Goal: Task Accomplishment & Management: Manage account settings

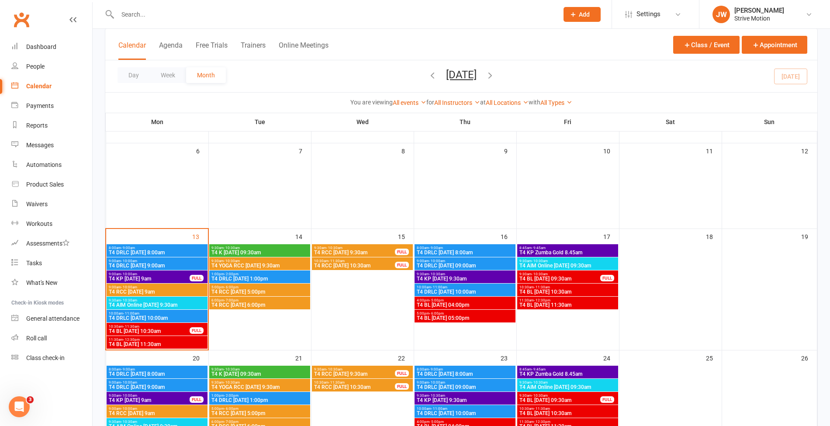
click at [166, 291] on span "T4 RCC [DATE] 9am" at bounding box center [156, 291] width 97 height 5
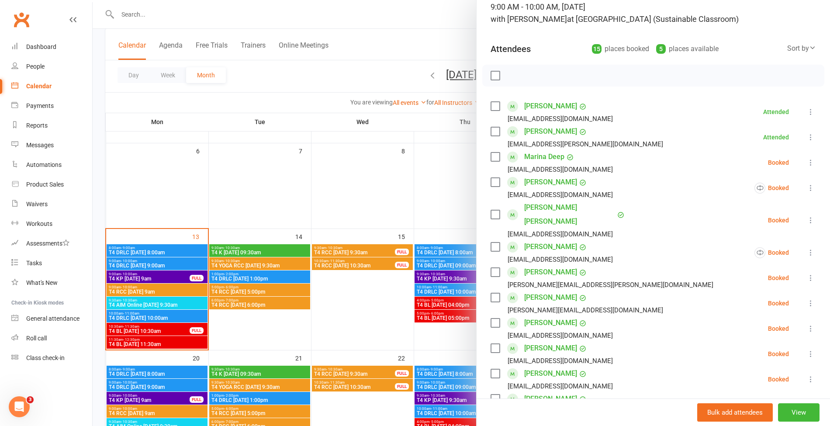
scroll to position [68, 0]
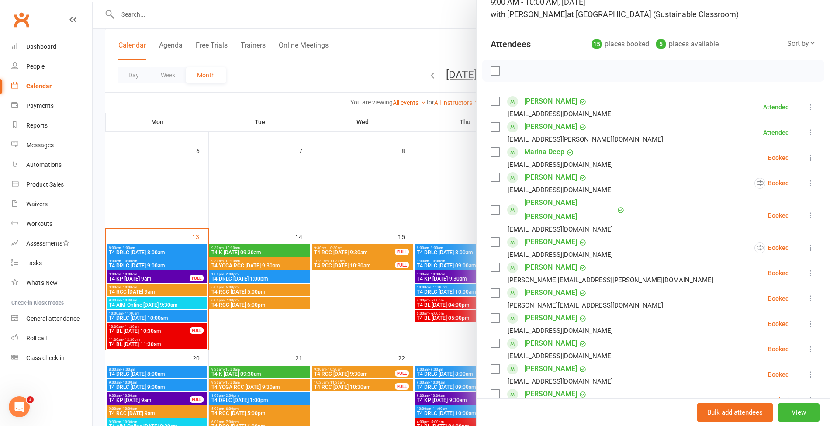
click at [154, 331] on div at bounding box center [462, 213] width 738 height 426
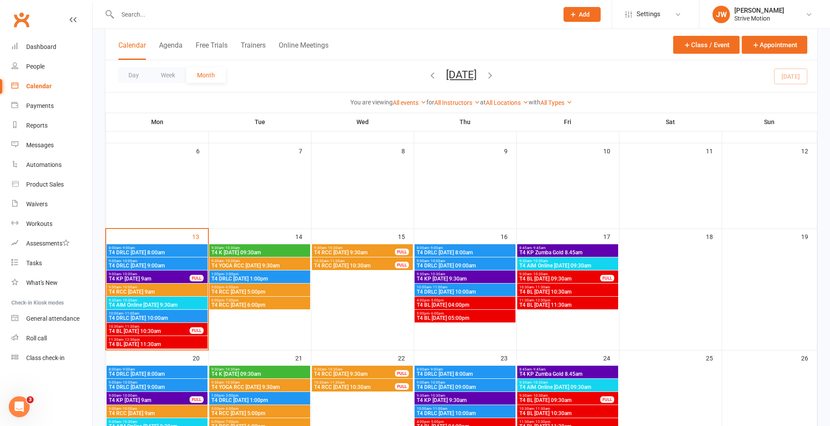
click at [145, 331] on span "T4 BL [DATE] 10:30am" at bounding box center [148, 331] width 81 height 5
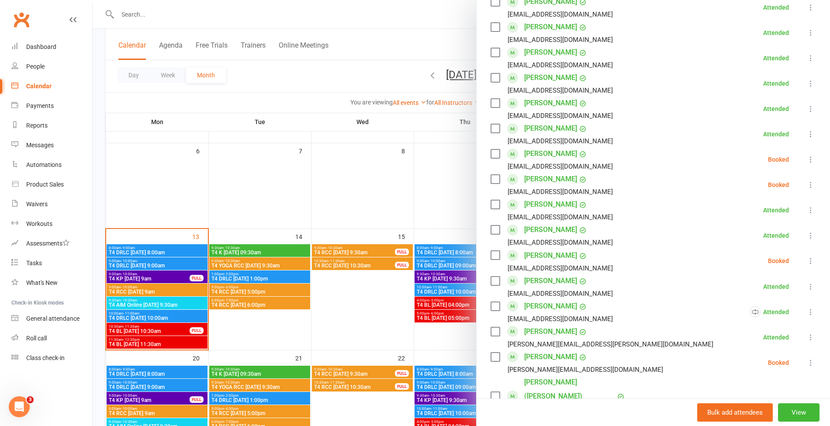
scroll to position [385, 0]
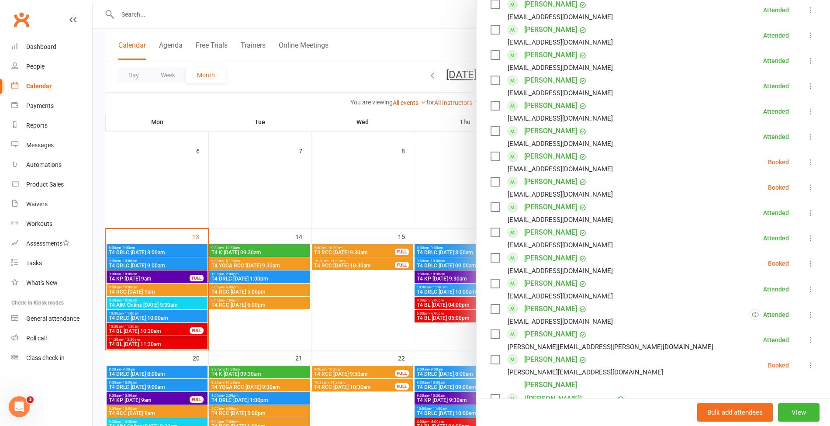
click at [188, 343] on div at bounding box center [462, 213] width 738 height 426
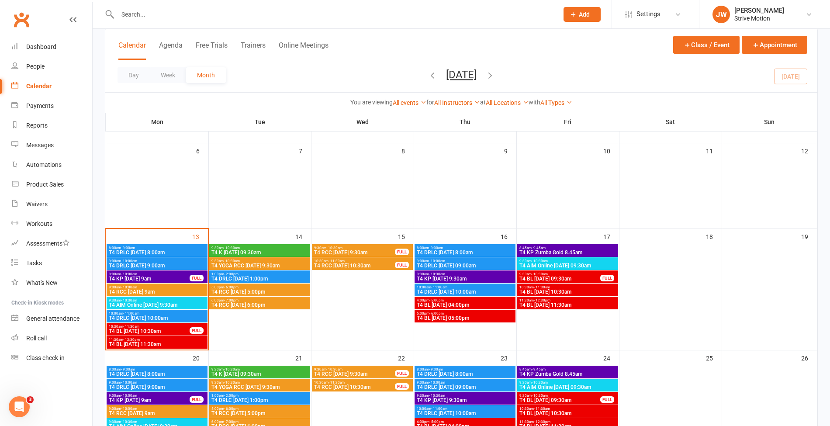
click at [175, 21] on div at bounding box center [328, 14] width 447 height 28
click at [152, 13] on input "text" at bounding box center [333, 14] width 437 height 12
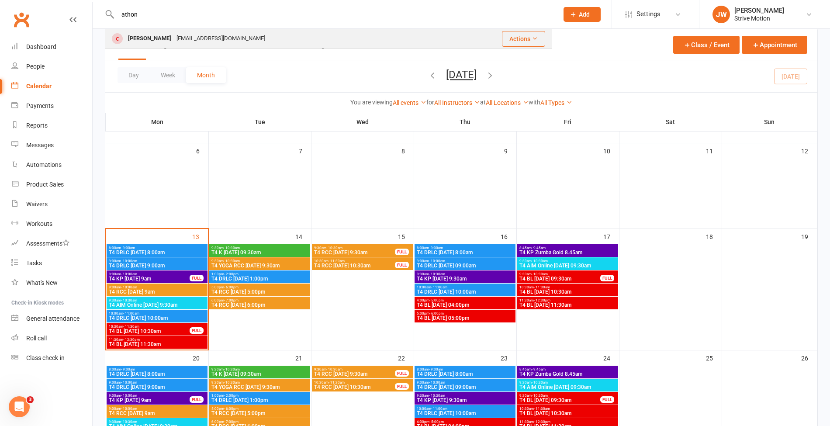
type input "athon"
click at [155, 38] on div "[PERSON_NAME]" at bounding box center [149, 38] width 48 height 13
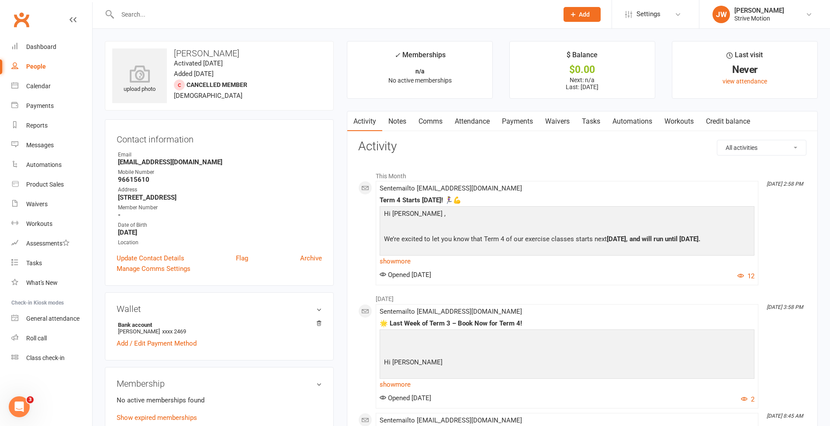
click at [154, 17] on input "text" at bounding box center [333, 14] width 437 height 12
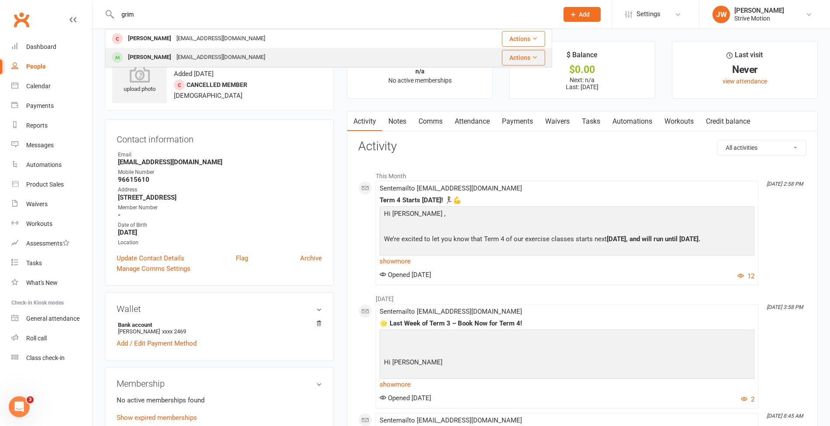
type input "grim"
click at [157, 55] on div "[PERSON_NAME]" at bounding box center [149, 57] width 48 height 13
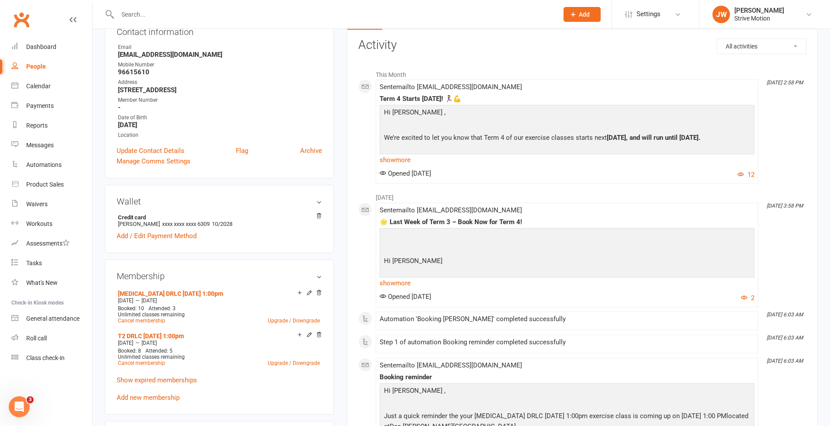
scroll to position [102, 0]
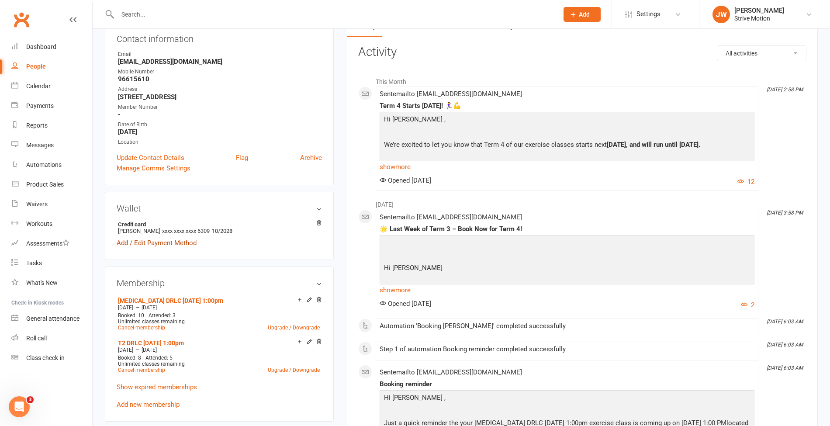
click at [170, 244] on link "Add / Edit Payment Method" at bounding box center [157, 243] width 80 height 10
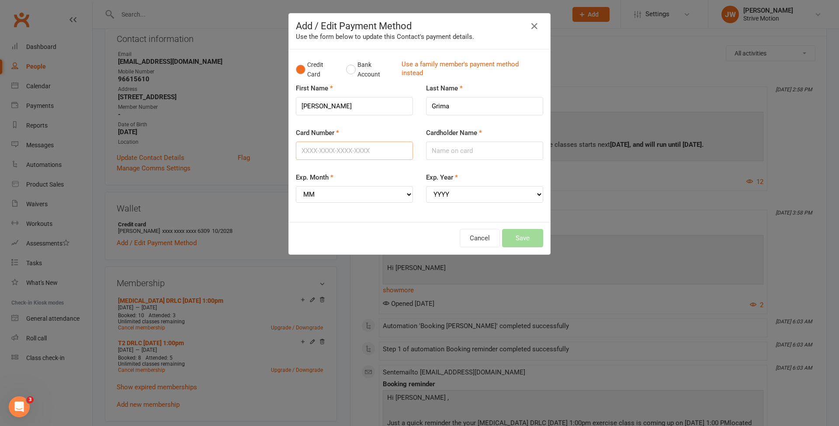
click at [326, 149] on input "Card Number" at bounding box center [354, 151] width 117 height 18
type input "[CREDIT_CARD_NUMBER]"
click at [370, 192] on select "MM 01 02 03 04 05 06 07 08 09 10 11 12" at bounding box center [354, 194] width 117 height 17
select select "12"
click at [296, 186] on select "MM 01 02 03 04 05 06 07 08 09 10 11 12" at bounding box center [354, 194] width 117 height 17
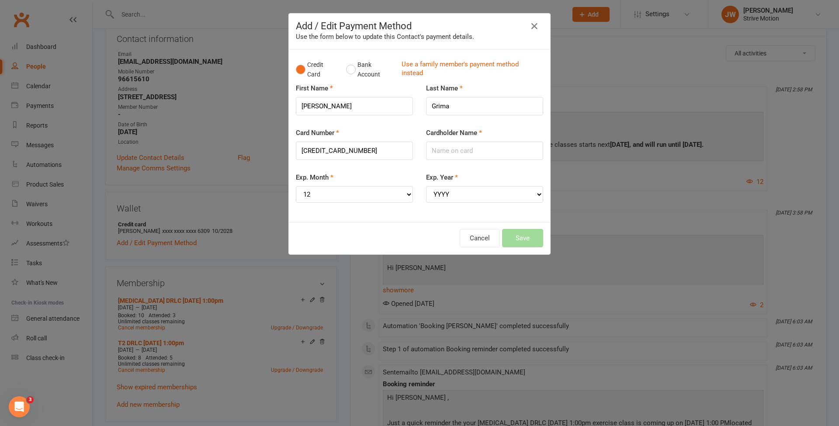
click at [438, 203] on div "Exp. Year YYYY 2025 2026 2027 2028 2029 2030 2031 2032 2033 2034" at bounding box center [484, 193] width 130 height 43
click at [434, 192] on select "YYYY 2025 2026 2027 2028 2029 2030 2031 2032 2033 2034" at bounding box center [484, 194] width 117 height 17
select select "2028"
click at [426, 186] on select "YYYY 2025 2026 2027 2028 2029 2030 2031 2032 2033 2034" at bounding box center [484, 194] width 117 height 17
click at [442, 148] on input "Cardholder Name" at bounding box center [484, 151] width 117 height 18
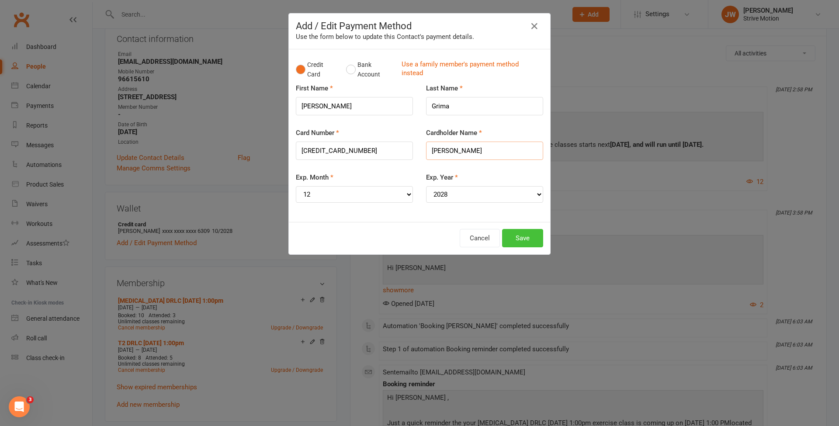
type input "[PERSON_NAME]"
click at [513, 239] on button "Save" at bounding box center [522, 238] width 41 height 18
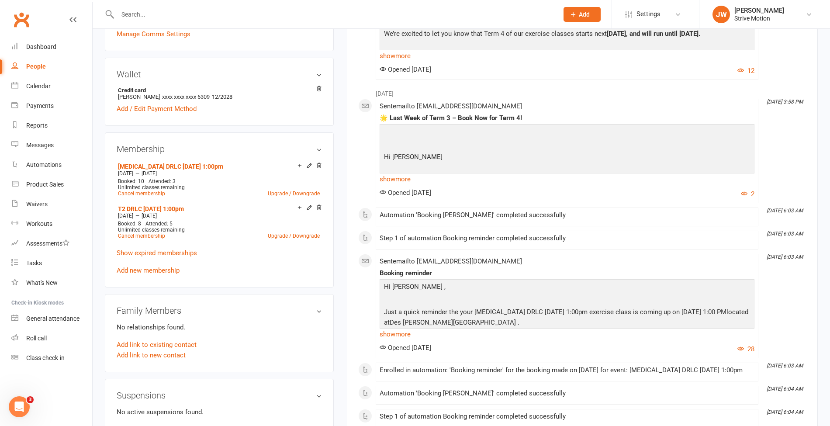
scroll to position [239, 0]
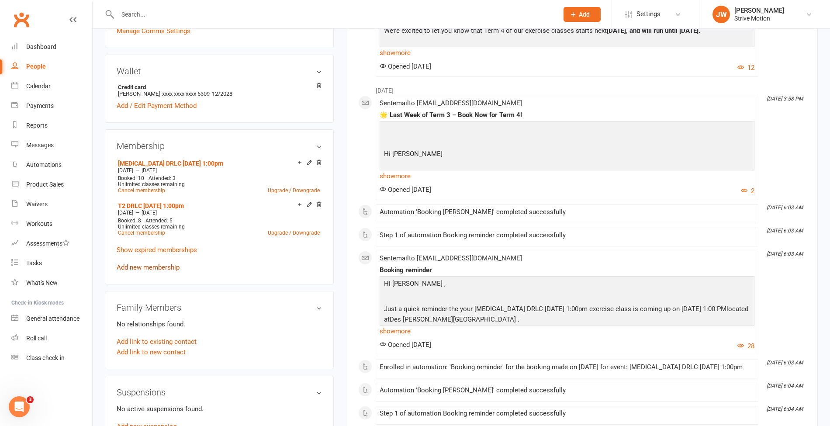
click at [159, 267] on link "Add new membership" at bounding box center [148, 267] width 63 height 8
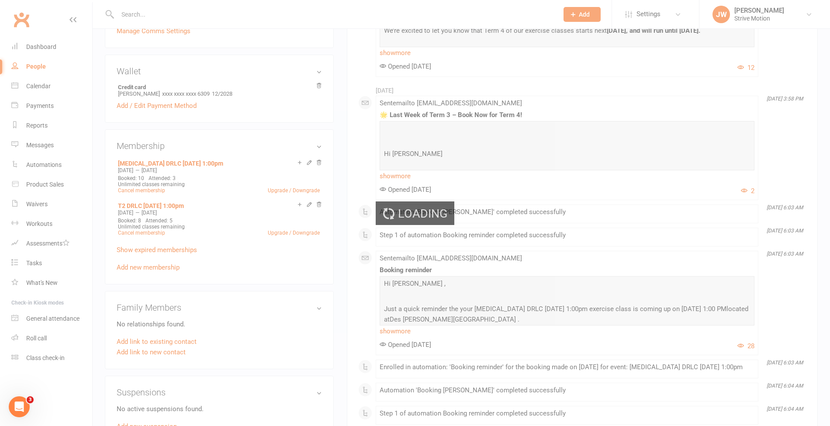
scroll to position [189, 0]
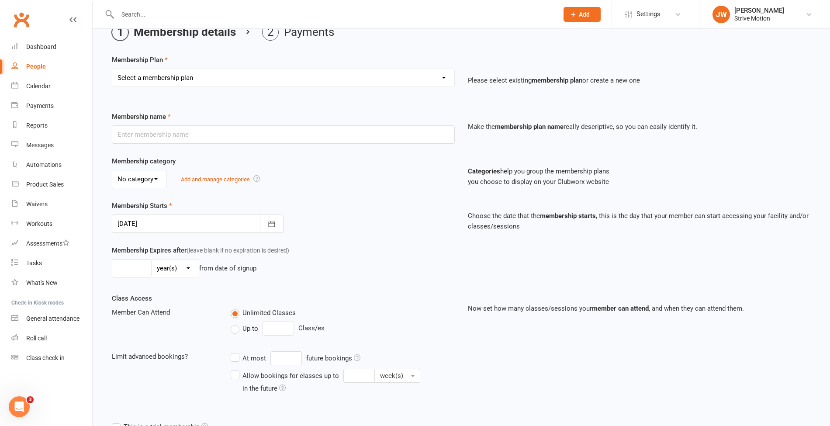
scroll to position [45, 0]
click at [238, 83] on select "Select a membership plan Create new Membership Plan T4 RCC [DATE] 9am T4 BL [DA…" at bounding box center [283, 76] width 342 height 17
select select "9"
click at [112, 68] on select "Select a membership plan Create new Membership Plan T4 RCC [DATE] 9am T4 BL [DA…" at bounding box center [283, 76] width 342 height 17
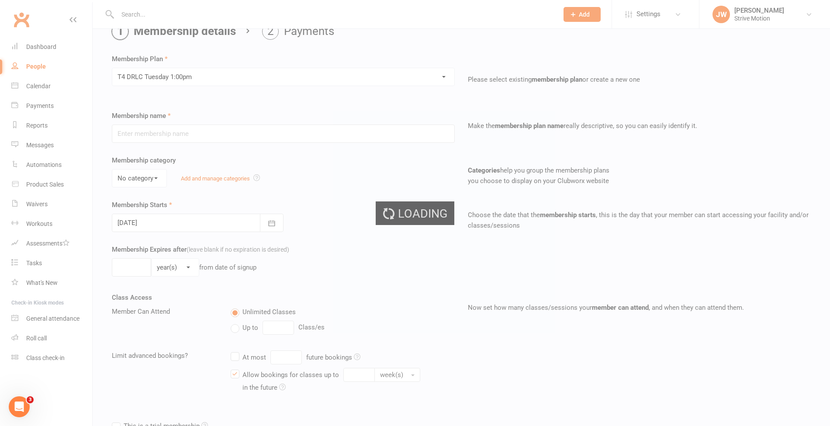
type input "T4 DRLC [DATE] 1:00pm"
select select "0"
type input "20"
select select "1"
type input "11"
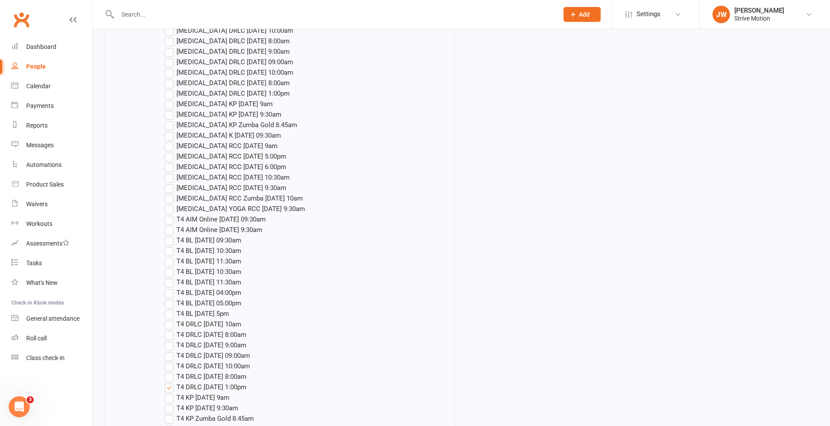
scroll to position [1441, 0]
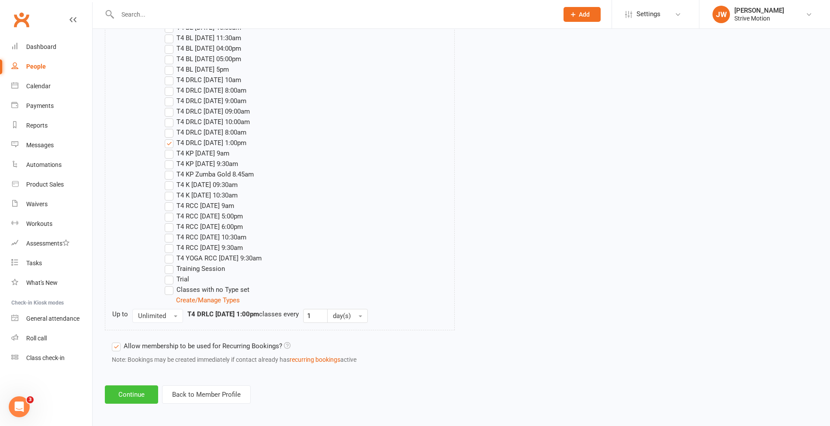
click at [129, 387] on button "Continue" at bounding box center [131, 394] width 53 height 18
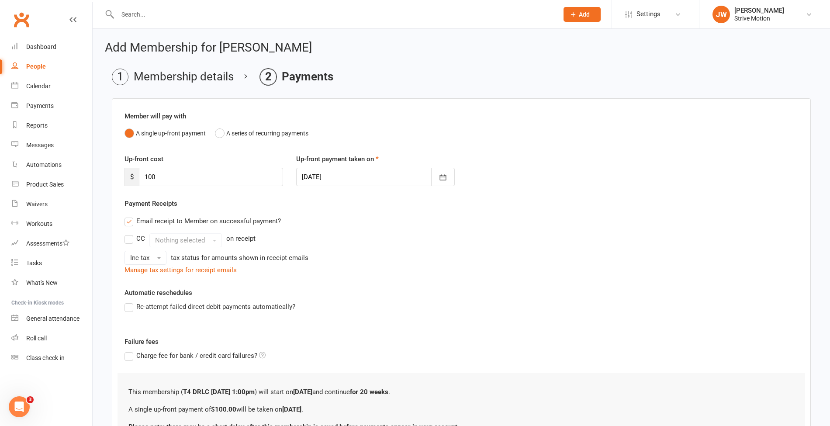
scroll to position [83, 0]
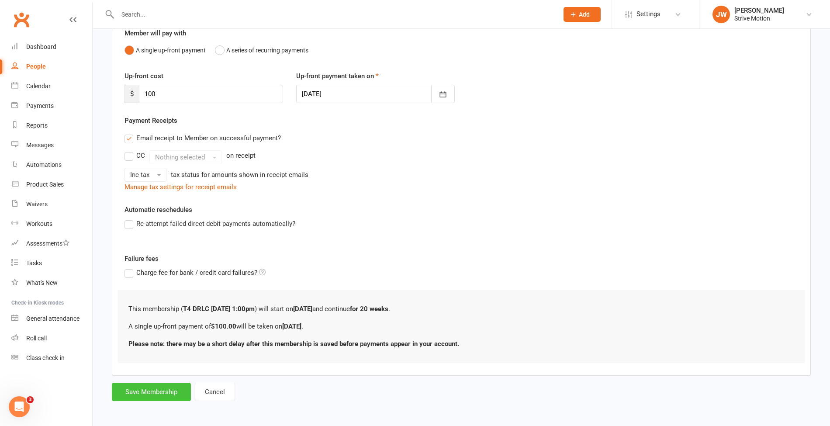
click at [153, 392] on button "Save Membership" at bounding box center [151, 392] width 79 height 18
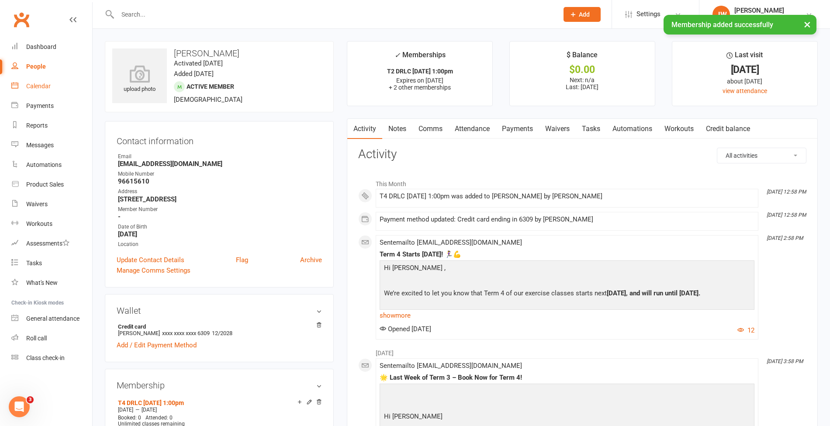
click at [39, 86] on div "Calendar" at bounding box center [38, 86] width 24 height 7
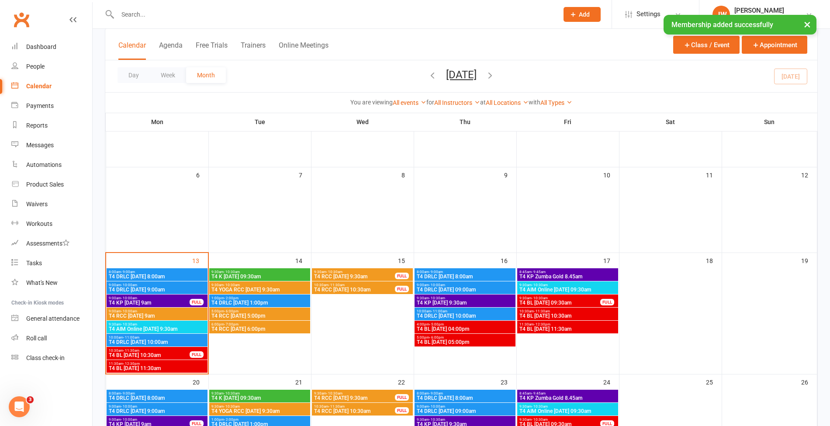
scroll to position [105, 0]
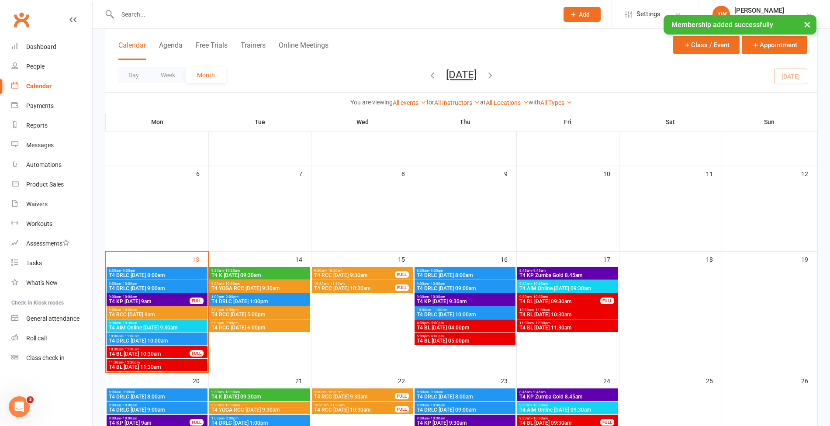
click at [266, 299] on span "T4 DRLC [DATE] 1:00pm" at bounding box center [259, 301] width 97 height 5
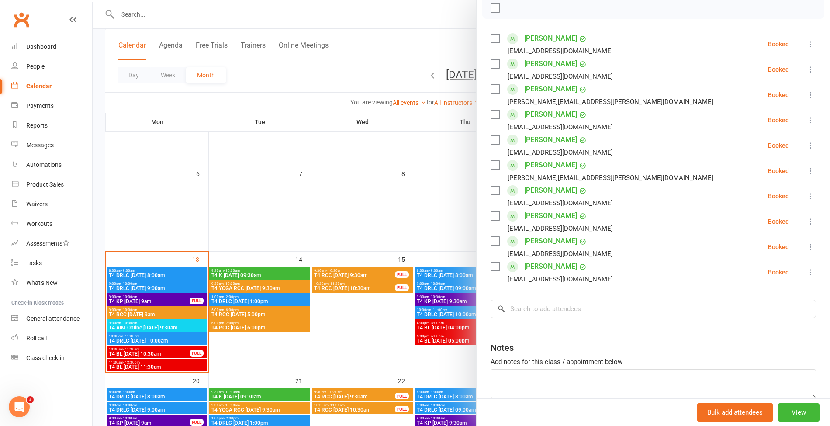
scroll to position [137, 0]
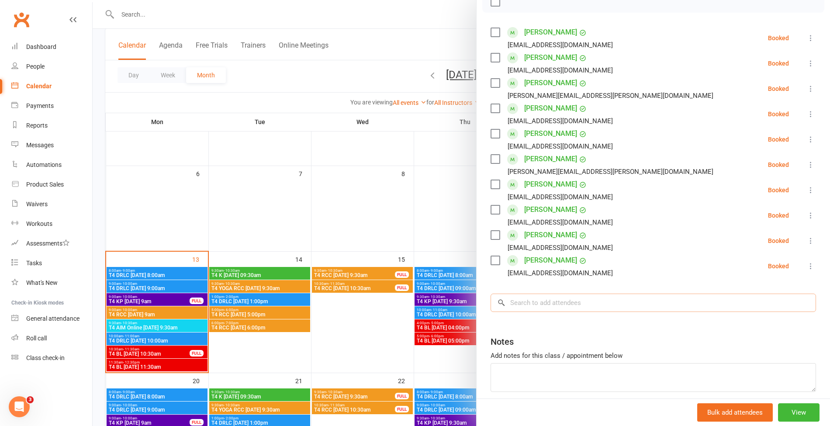
click at [556, 303] on input "search" at bounding box center [654, 303] width 326 height 18
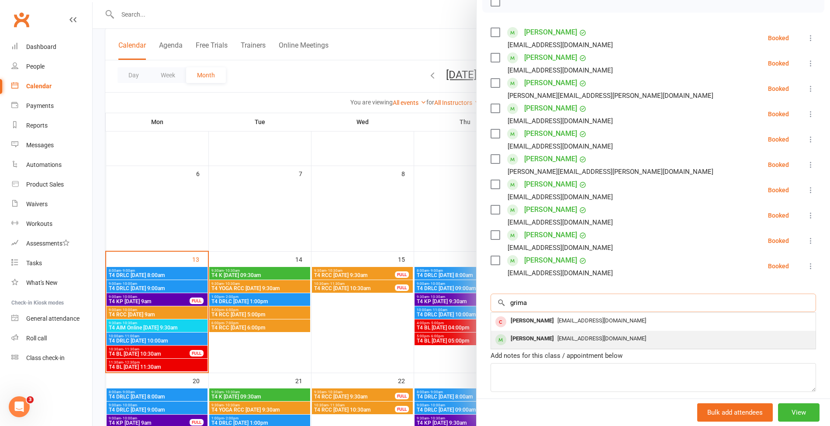
type input "grima"
click at [551, 333] on div "[EMAIL_ADDRESS][DOMAIN_NAME]" at bounding box center [654, 339] width 318 height 13
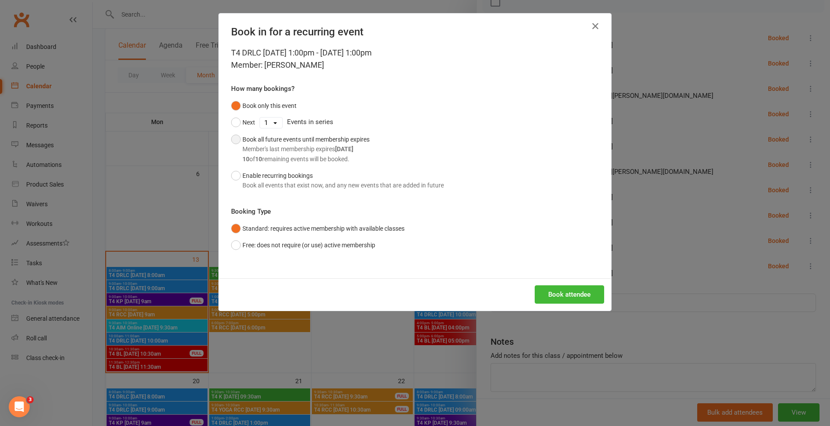
click at [284, 161] on div "10 of 10 remaining events will be booked." at bounding box center [305, 159] width 127 height 10
click at [549, 288] on button "Book attendee" at bounding box center [569, 294] width 69 height 18
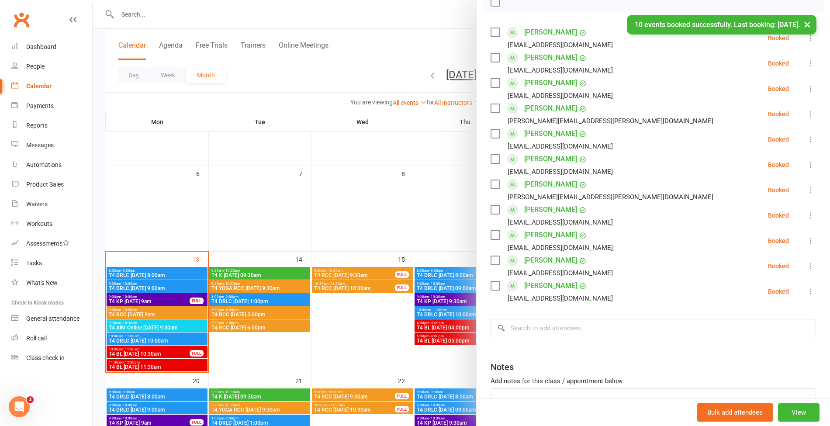
click at [188, 11] on div at bounding box center [462, 213] width 738 height 426
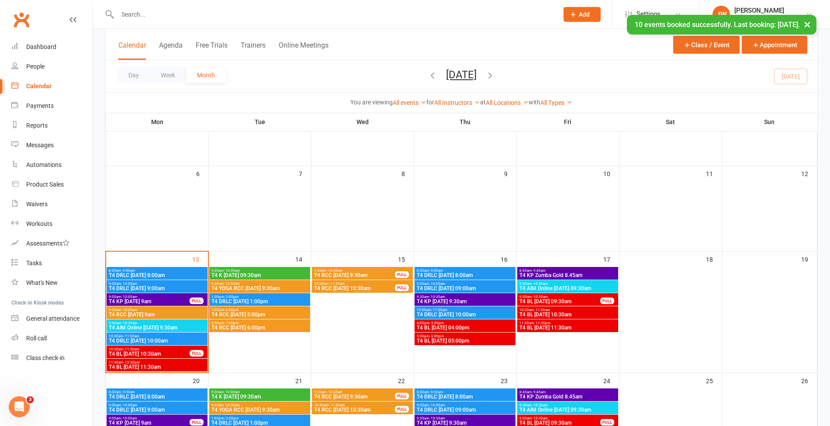
click at [154, 11] on input "text" at bounding box center [333, 14] width 437 height 12
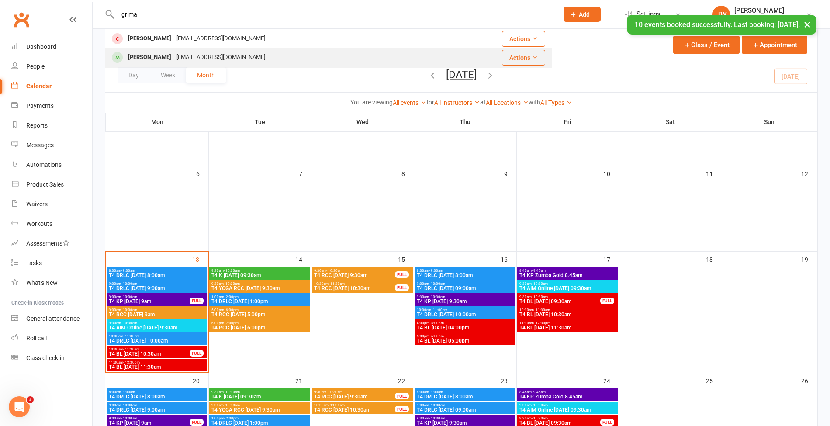
type input "grima"
click at [157, 52] on div "[PERSON_NAME]" at bounding box center [149, 57] width 48 height 13
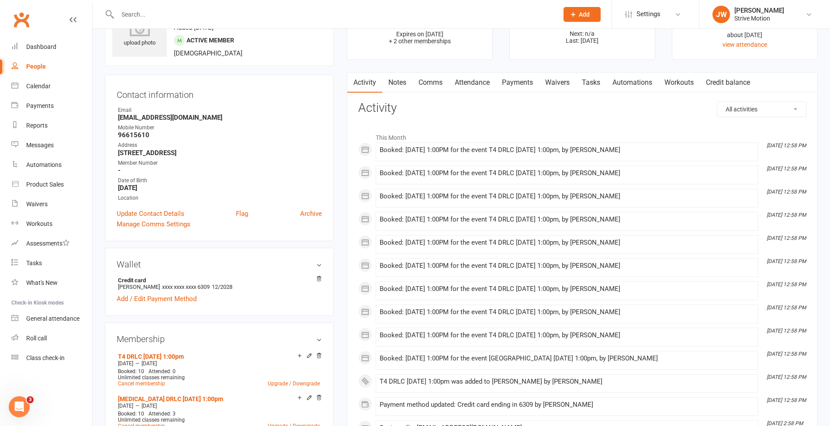
scroll to position [49, 0]
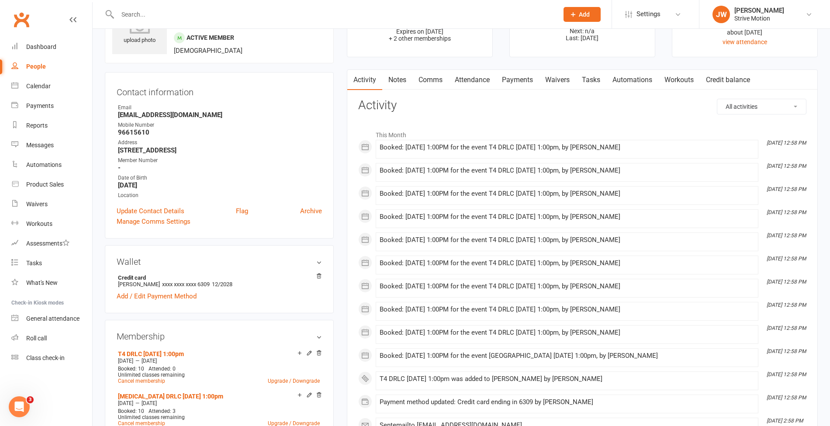
click at [527, 75] on link "Payments" at bounding box center [517, 80] width 43 height 20
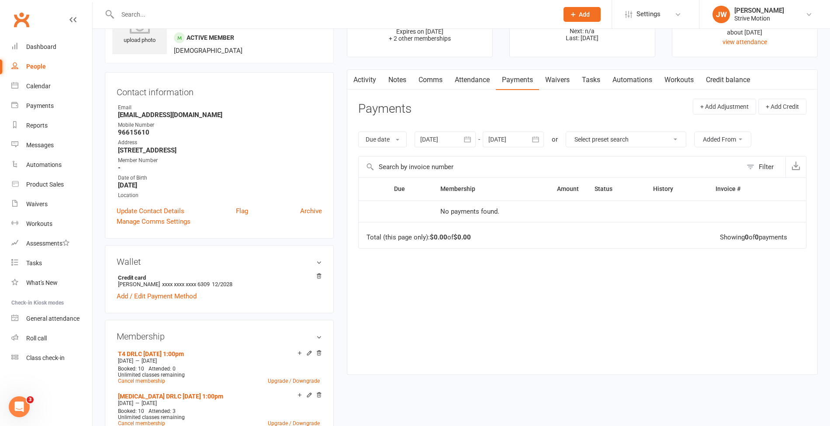
click at [456, 135] on div at bounding box center [445, 140] width 61 height 16
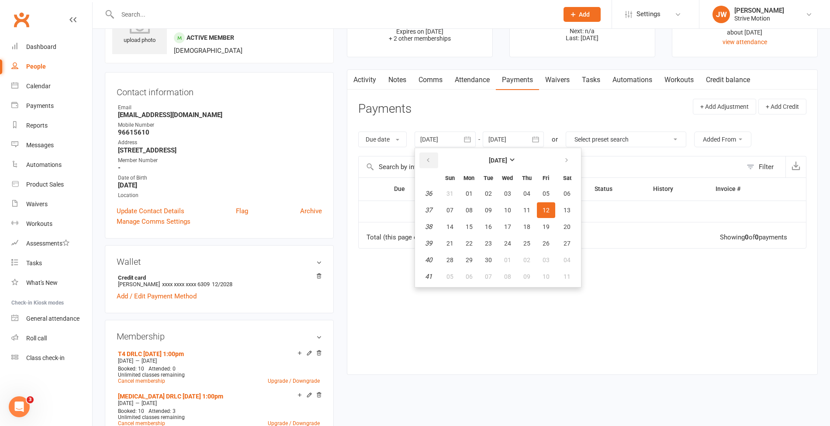
click at [425, 159] on button "button" at bounding box center [428, 160] width 19 height 16
click at [470, 227] on span "16" at bounding box center [469, 226] width 7 height 7
type input "[DATE]"
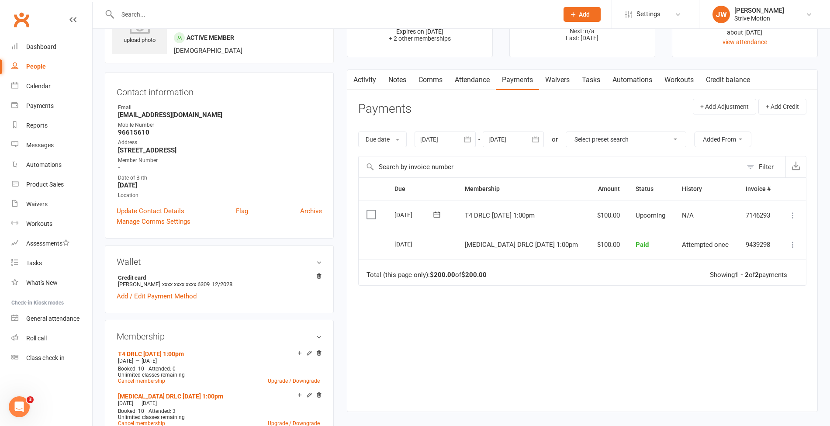
click at [790, 217] on icon at bounding box center [793, 215] width 9 height 9
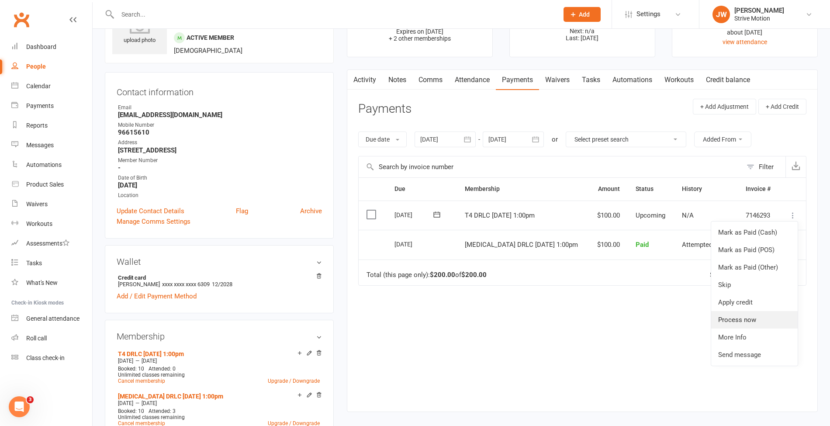
click at [750, 313] on link "Process now" at bounding box center [754, 319] width 87 height 17
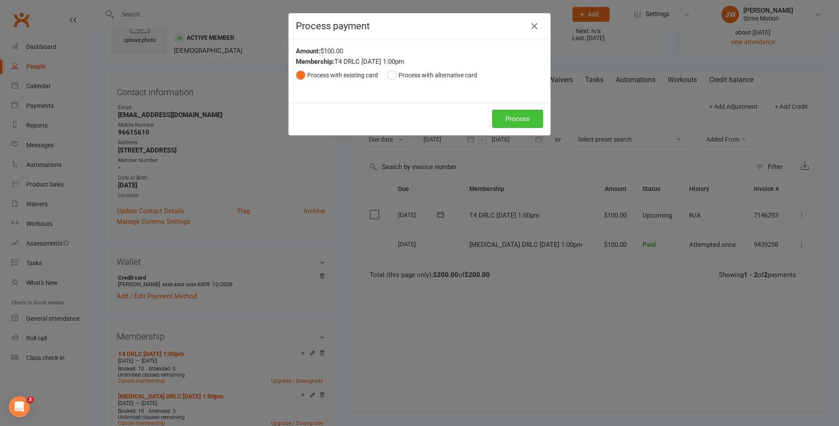
click at [509, 118] on button "Process" at bounding box center [517, 119] width 51 height 18
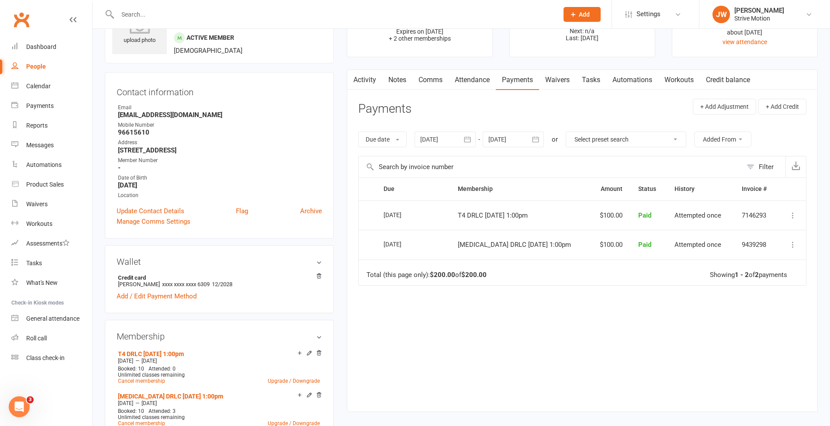
click at [228, 17] on input "text" at bounding box center [333, 14] width 437 height 12
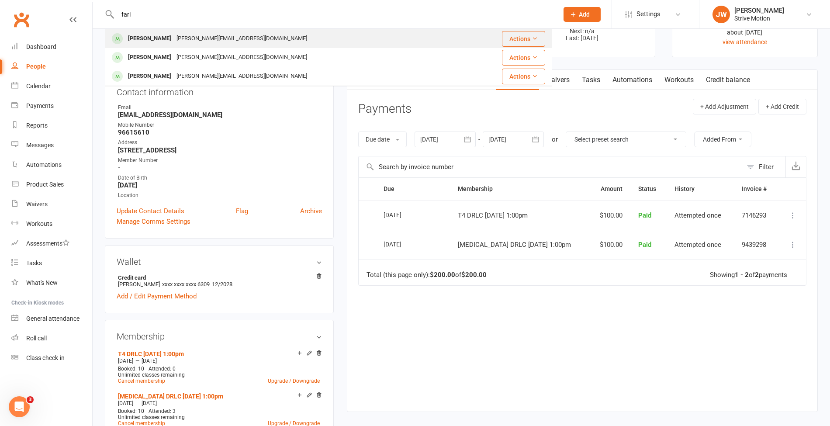
type input "fari"
click at [219, 36] on div "[PERSON_NAME][EMAIL_ADDRESS][DOMAIN_NAME]" at bounding box center [242, 38] width 136 height 13
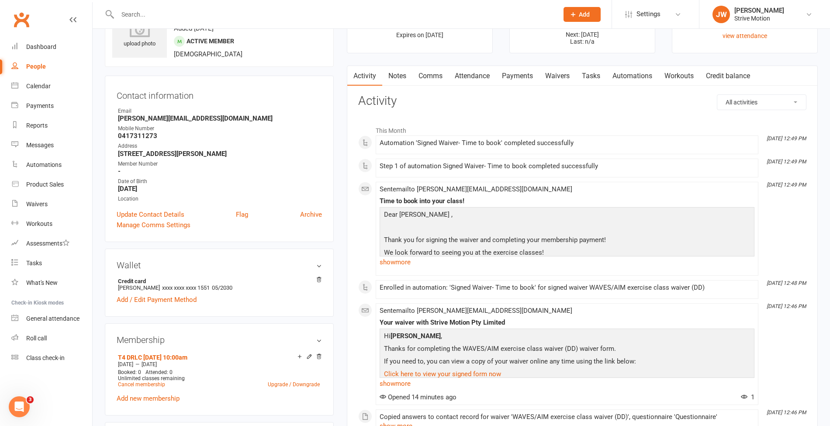
scroll to position [49, 0]
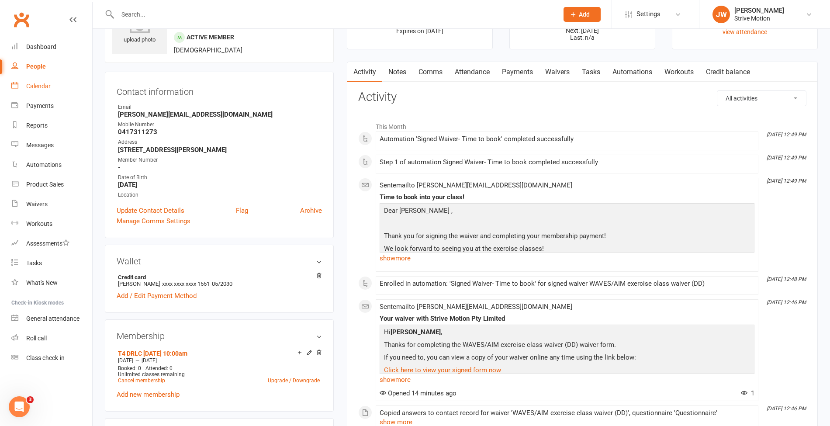
click at [34, 83] on div "Calendar" at bounding box center [38, 86] width 24 height 7
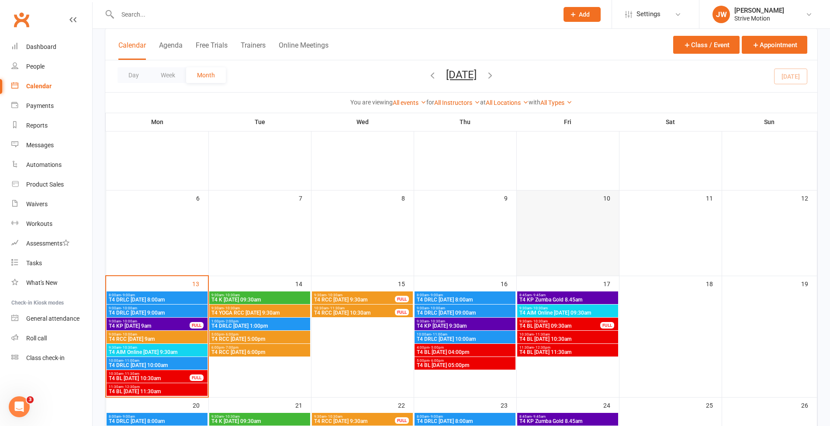
scroll to position [85, 0]
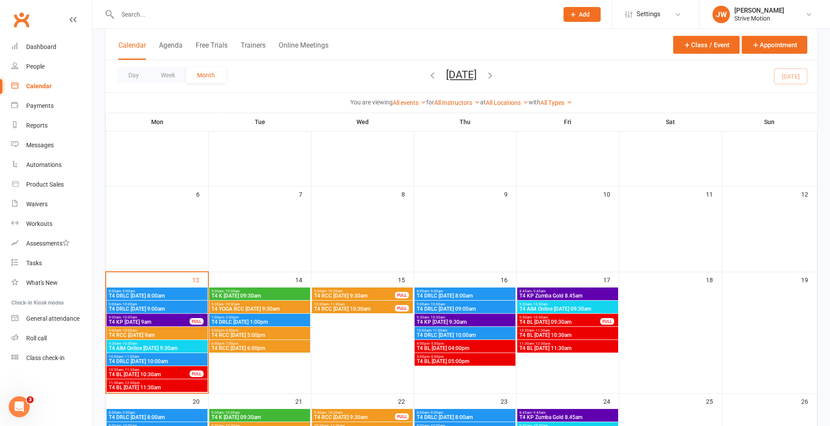
click at [466, 336] on span "T4 DRLC [DATE] 10:00am" at bounding box center [464, 335] width 97 height 5
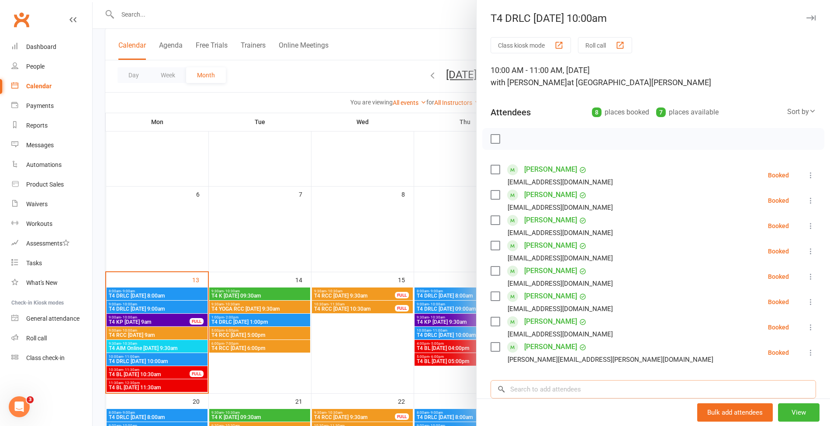
click at [529, 391] on input "search" at bounding box center [654, 389] width 326 height 18
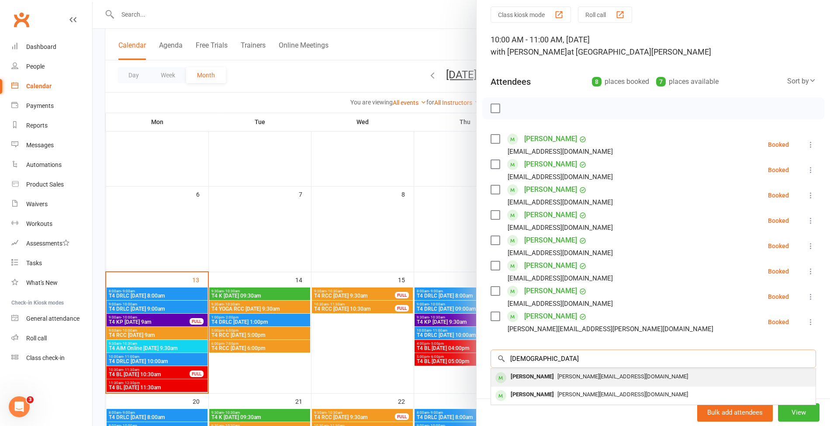
type input "[DEMOGRAPHIC_DATA]"
click at [573, 373] on span "[PERSON_NAME][EMAIL_ADDRESS][DOMAIN_NAME]" at bounding box center [623, 376] width 131 height 7
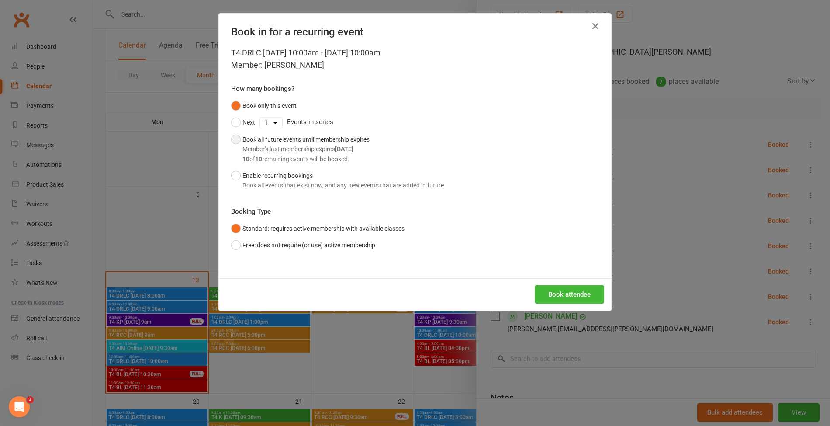
click at [313, 151] on div "Member's last membership expires [DATE]" at bounding box center [305, 149] width 127 height 10
click at [553, 290] on button "Book attendee" at bounding box center [569, 294] width 69 height 18
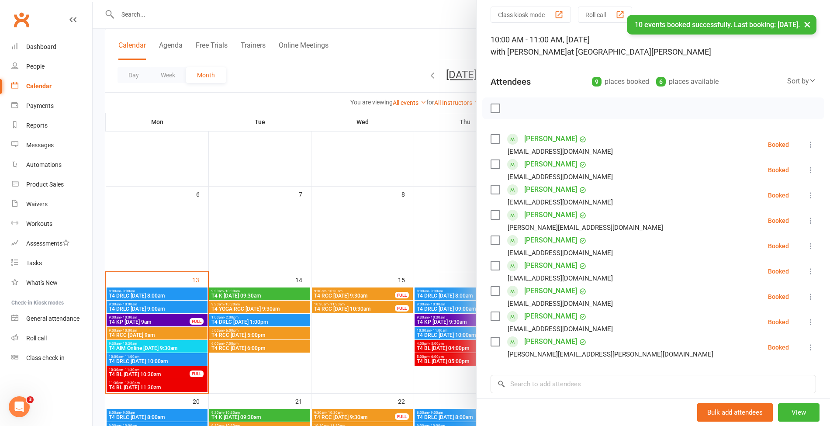
click at [173, 12] on div at bounding box center [462, 213] width 738 height 426
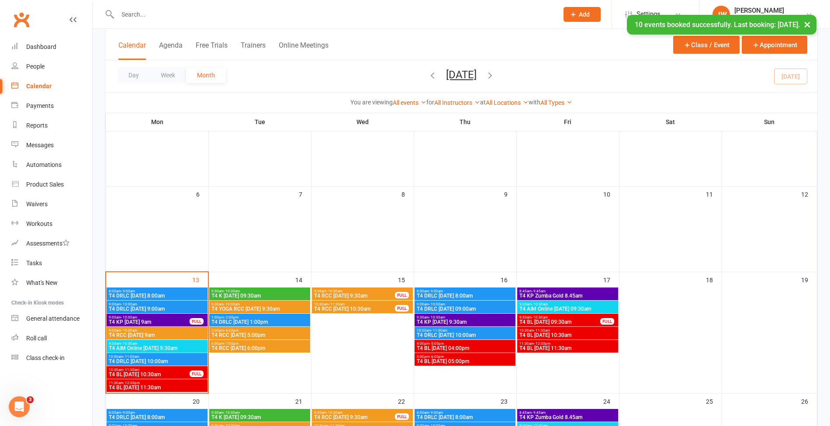
click at [162, 14] on input "text" at bounding box center [333, 14] width 437 height 12
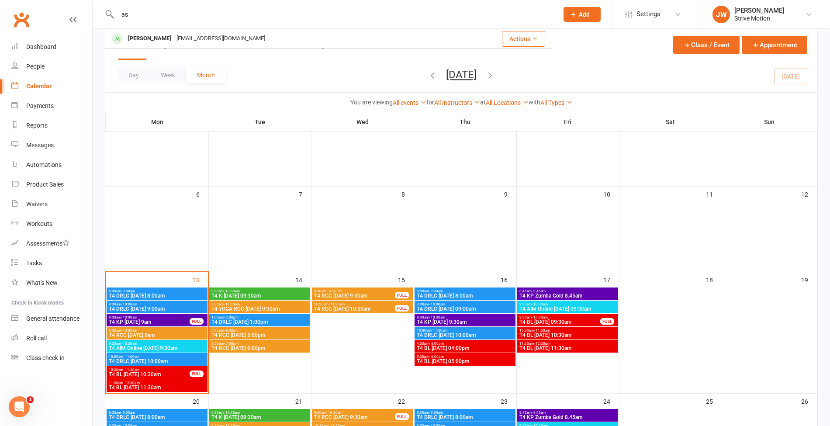
type input "a"
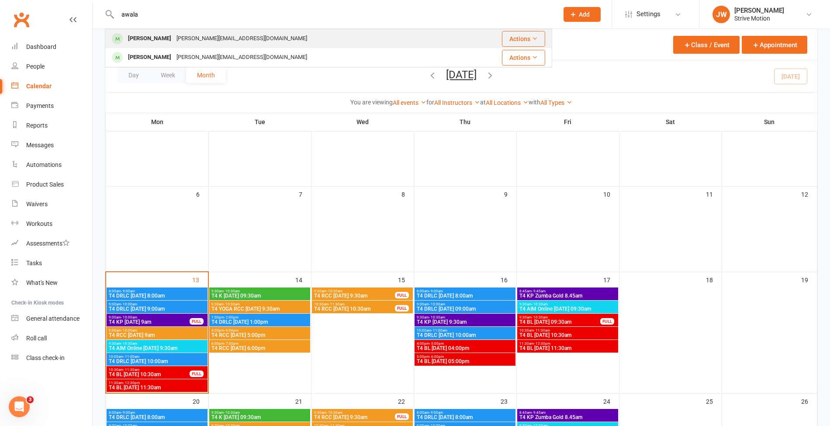
type input "awala"
click at [175, 40] on div "[PERSON_NAME][EMAIL_ADDRESS][DOMAIN_NAME]" at bounding box center [242, 38] width 136 height 13
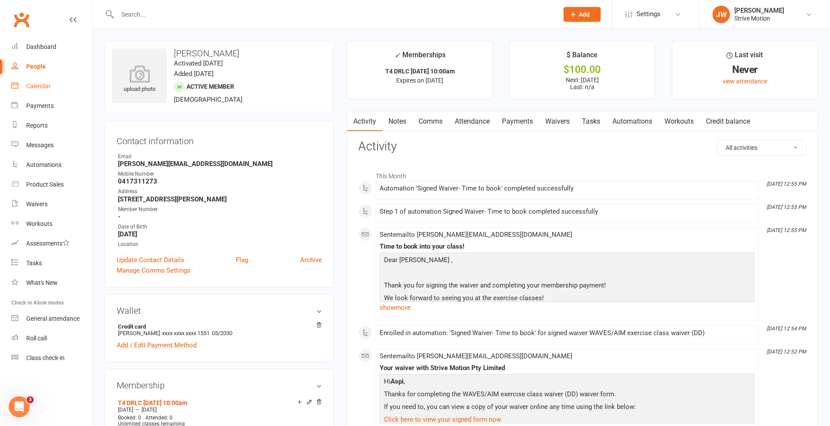
click at [48, 94] on link "Calendar" at bounding box center [51, 86] width 81 height 20
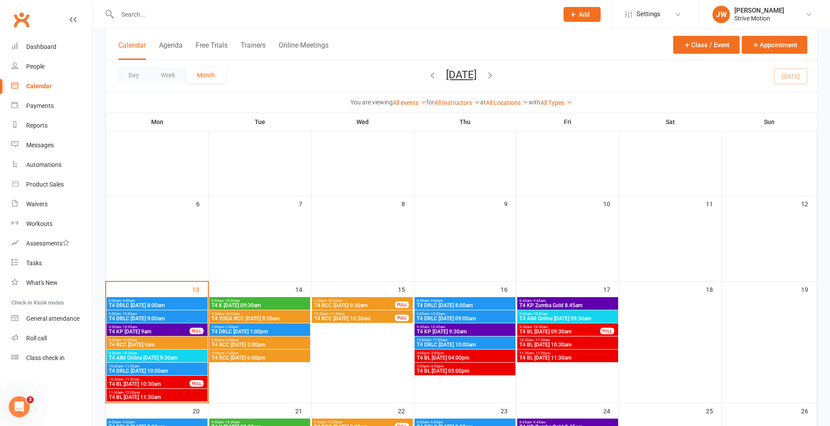
scroll to position [84, 0]
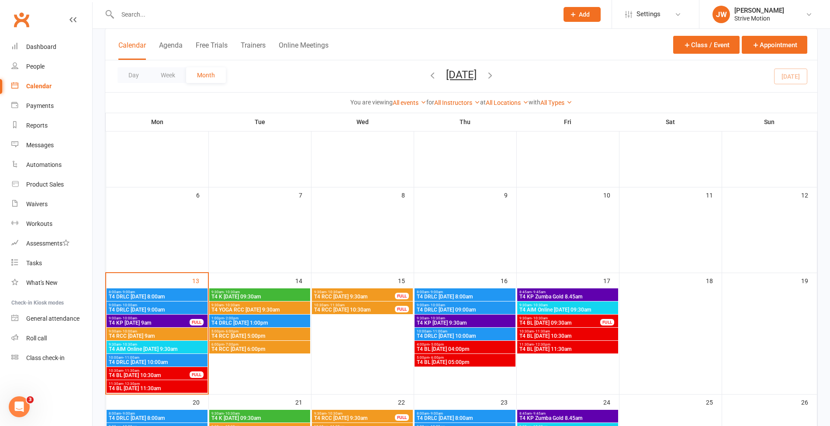
click at [444, 336] on span "T4 DRLC [DATE] 10:00am" at bounding box center [464, 335] width 97 height 5
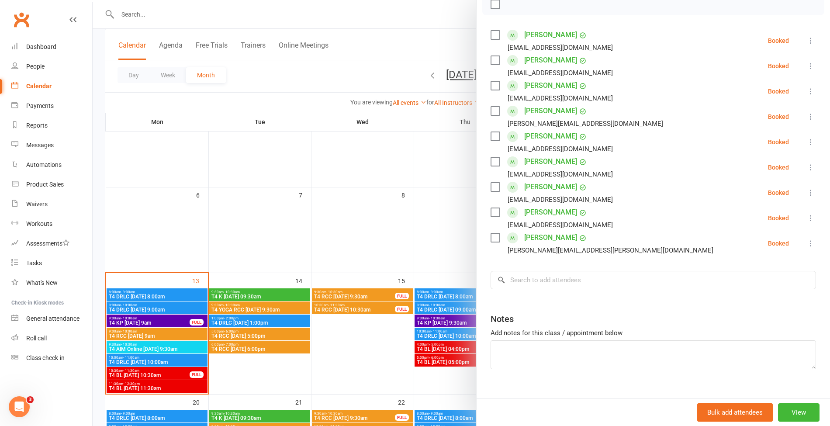
scroll to position [148, 0]
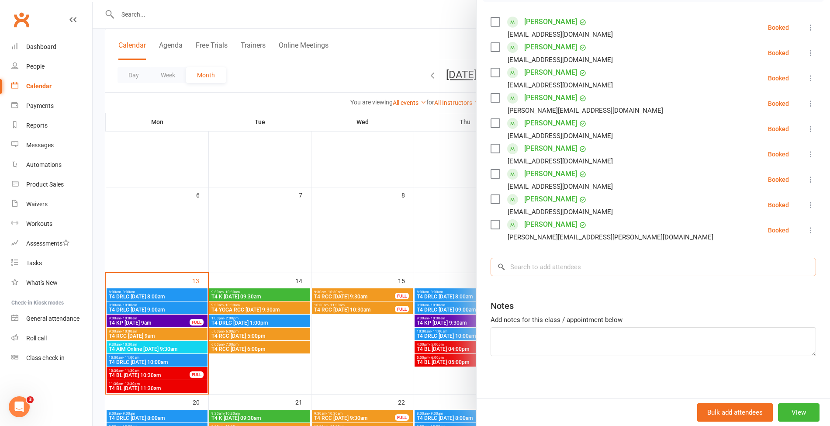
click at [562, 269] on input "search" at bounding box center [654, 267] width 326 height 18
click at [410, 80] on div at bounding box center [462, 213] width 738 height 426
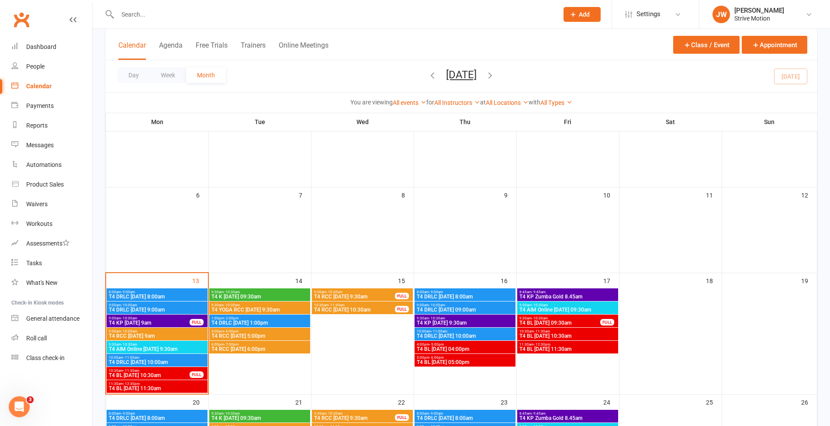
click at [442, 333] on span "T4 DRLC [DATE] 10:00am" at bounding box center [464, 335] width 97 height 5
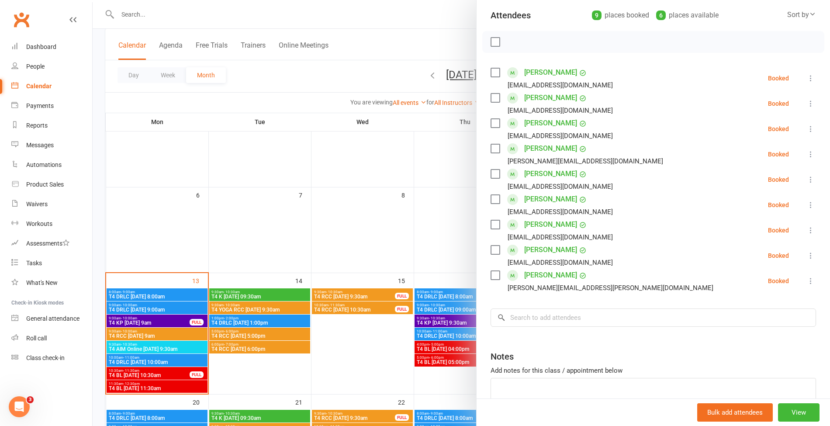
scroll to position [103, 0]
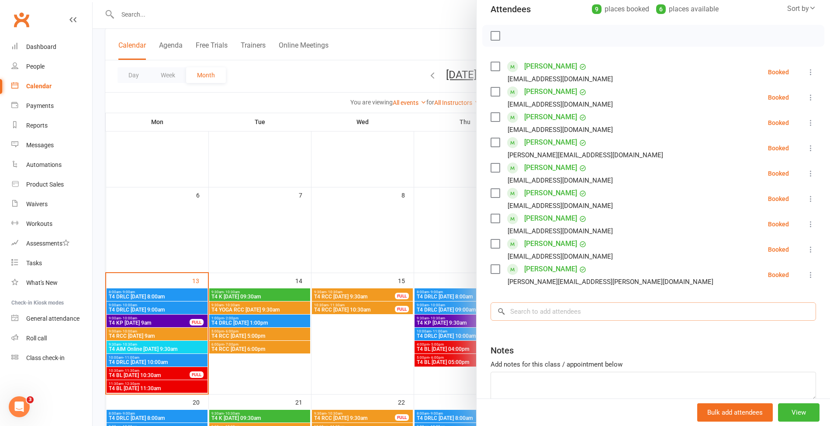
click at [526, 310] on input "search" at bounding box center [654, 311] width 326 height 18
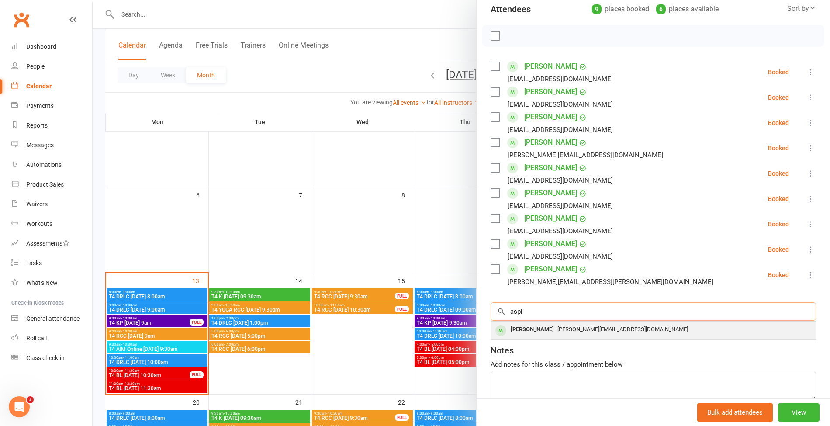
type input "aspi"
click at [543, 330] on div "[PERSON_NAME]" at bounding box center [532, 329] width 50 height 13
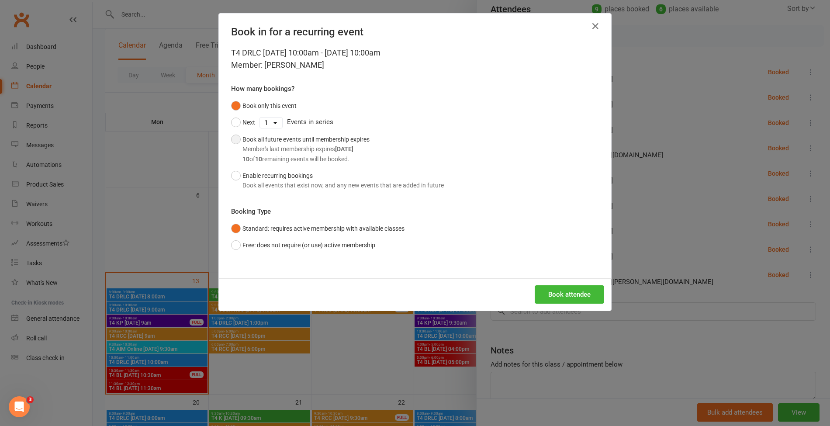
click at [320, 152] on div "Member's last membership expires [DATE]" at bounding box center [305, 149] width 127 height 10
click at [573, 300] on button "Book attendee" at bounding box center [569, 294] width 69 height 18
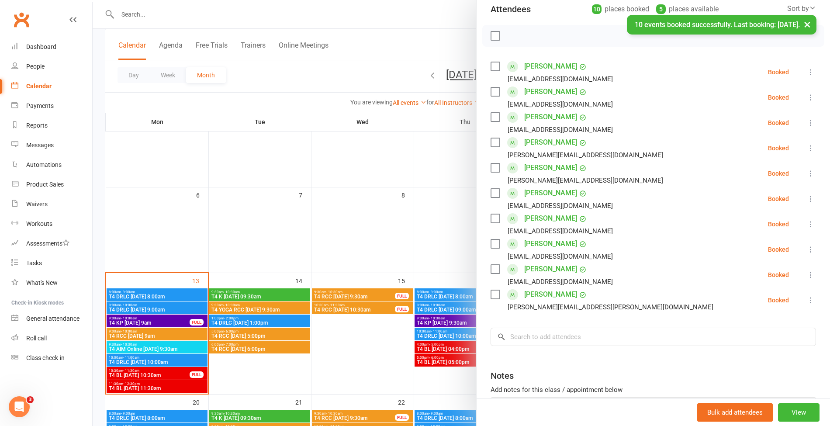
click at [343, 15] on div "× 10 events booked successfully. Last booking: [DATE]." at bounding box center [409, 15] width 819 height 0
click at [247, 15] on div "× 10 events booked successfully. Last booking: [DATE]." at bounding box center [409, 15] width 819 height 0
click at [142, 14] on div at bounding box center [462, 213] width 738 height 426
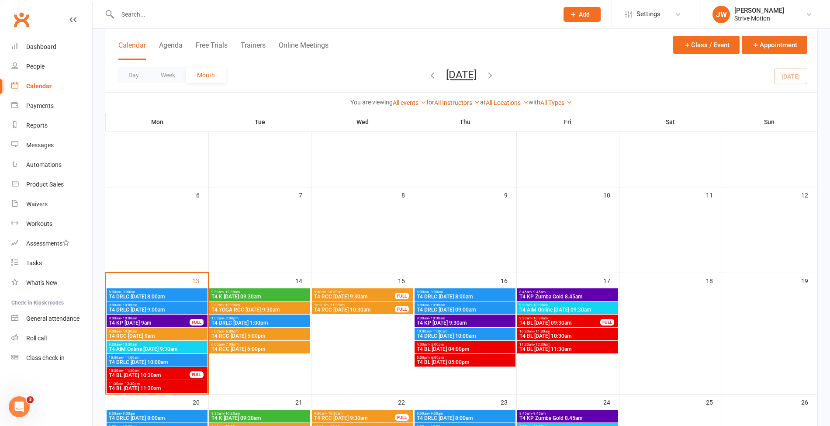
click at [210, 22] on div at bounding box center [328, 14] width 447 height 28
click at [200, 17] on input "text" at bounding box center [333, 14] width 437 height 12
paste input "[PERSON_NAME]"
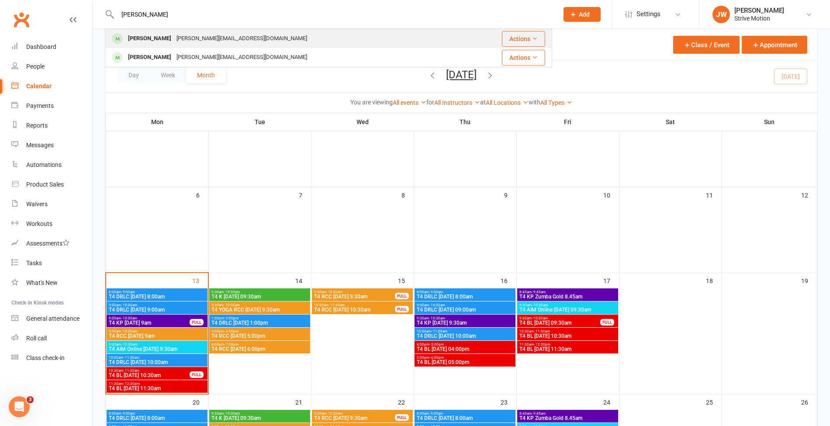
type input "[PERSON_NAME]"
click at [205, 36] on div "[PERSON_NAME][EMAIL_ADDRESS][DOMAIN_NAME]" at bounding box center [242, 38] width 136 height 13
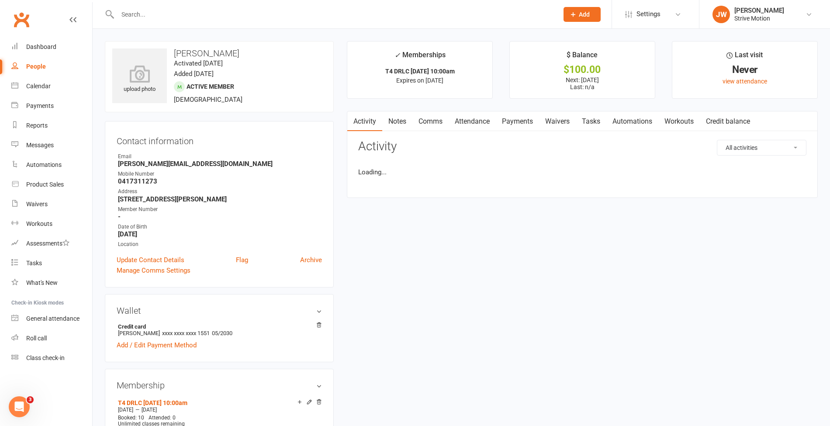
click at [253, 282] on div "Contact information Owner Email [PERSON_NAME][EMAIL_ADDRESS][DOMAIN_NAME] Mobil…" at bounding box center [219, 204] width 229 height 166
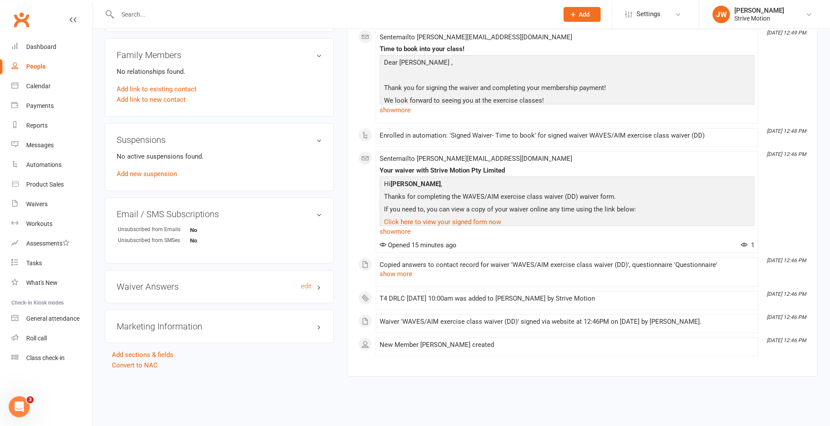
click at [156, 284] on h3 "Waiver Answers edit" at bounding box center [219, 287] width 205 height 10
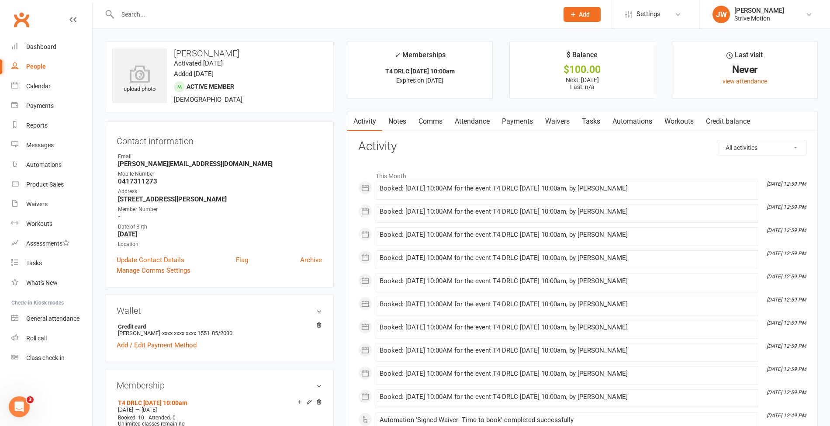
click at [173, 10] on input "text" at bounding box center [333, 14] width 437 height 12
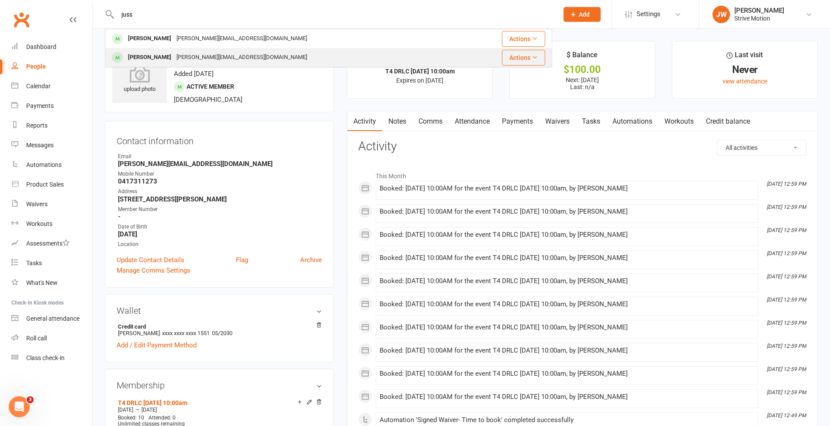
type input "juss"
click at [162, 55] on div "[PERSON_NAME]" at bounding box center [149, 57] width 48 height 13
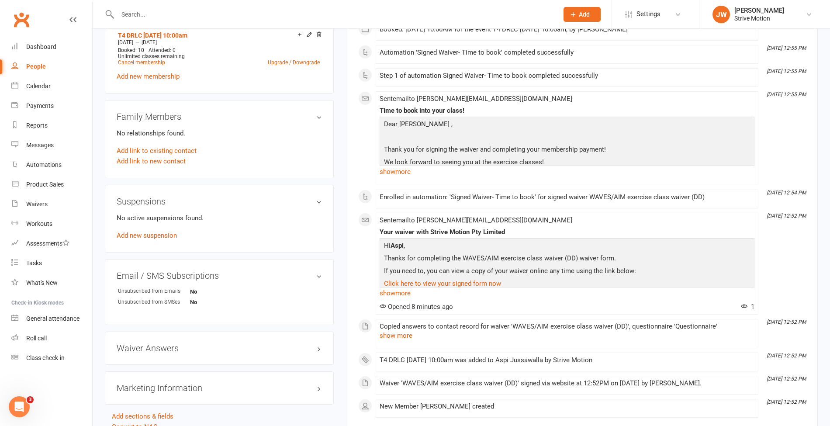
scroll to position [368, 0]
click at [163, 355] on div "Waiver Answers edit" at bounding box center [219, 347] width 229 height 33
click at [161, 352] on div "Waiver Answers edit" at bounding box center [219, 347] width 229 height 33
click at [157, 349] on h3 "Waiver Answers edit" at bounding box center [219, 348] width 205 height 10
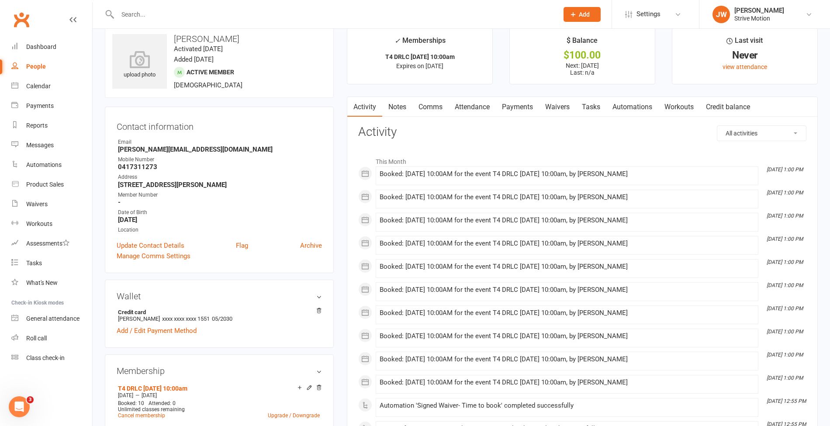
scroll to position [0, 0]
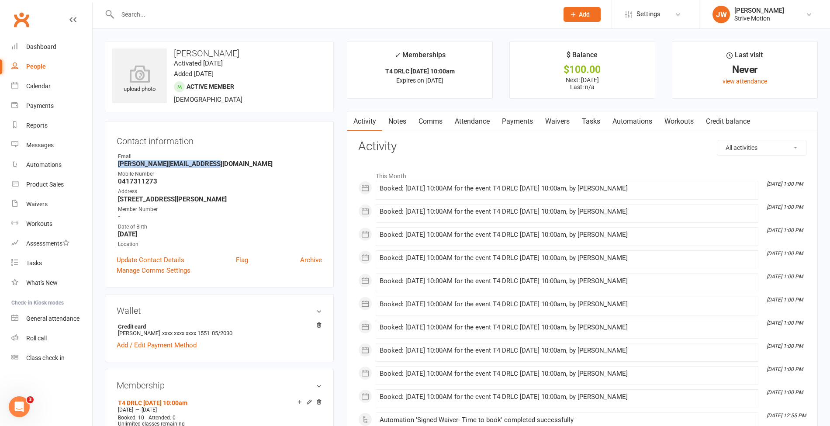
drag, startPoint x: 202, startPoint y: 162, endPoint x: 118, endPoint y: 163, distance: 84.3
click at [118, 163] on strong "[PERSON_NAME][EMAIL_ADDRESS][DOMAIN_NAME]" at bounding box center [220, 164] width 204 height 8
drag, startPoint x: 242, startPoint y: 49, endPoint x: 175, endPoint y: 45, distance: 67.4
click at [175, 45] on div "upload photo Aspi Jussawalla Activated [DATE] Added [DATE] Active member [DEMOG…" at bounding box center [219, 76] width 229 height 71
copy h3 "[PERSON_NAME]"
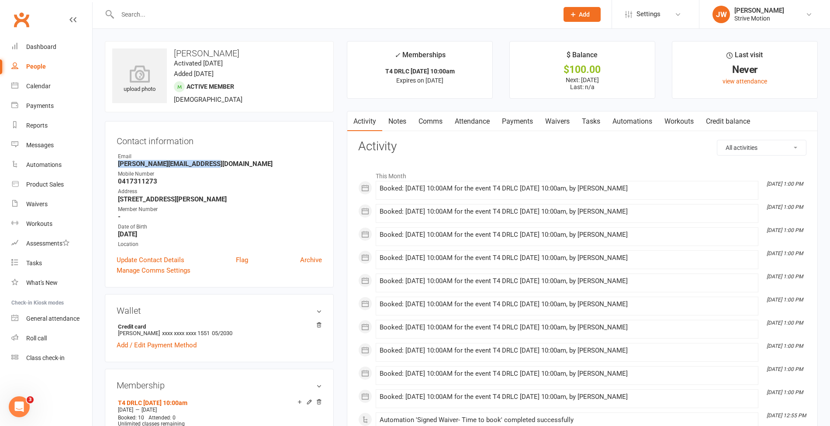
click at [503, 123] on link "Payments" at bounding box center [517, 121] width 43 height 20
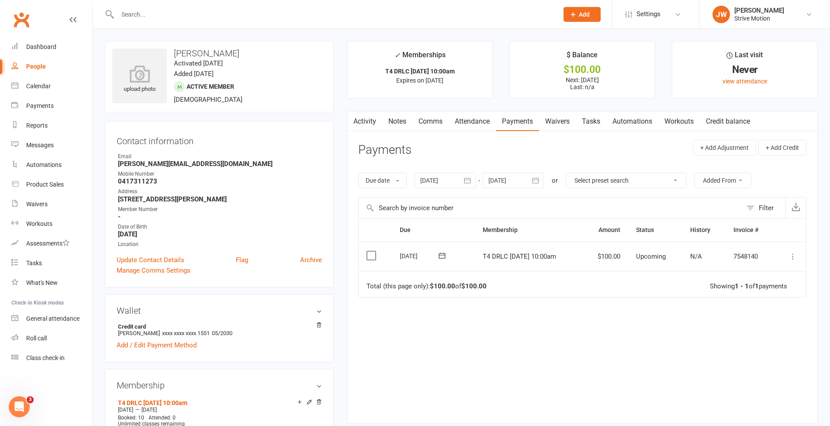
click at [802, 253] on td "Mark as Paid (Cash) [PERSON_NAME] as Paid (POS) Mark as Paid (Other) Skip Apply…" at bounding box center [790, 257] width 31 height 30
click at [795, 254] on icon at bounding box center [793, 256] width 9 height 9
click at [721, 356] on link "Process now" at bounding box center [754, 360] width 87 height 17
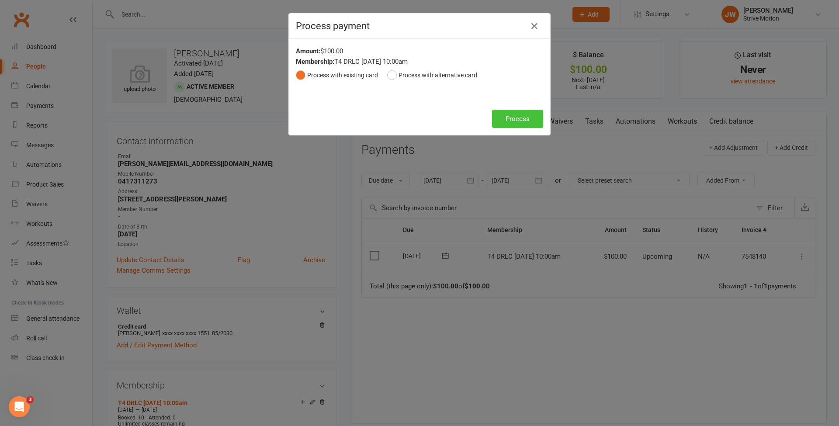
click at [511, 124] on button "Process" at bounding box center [517, 119] width 51 height 18
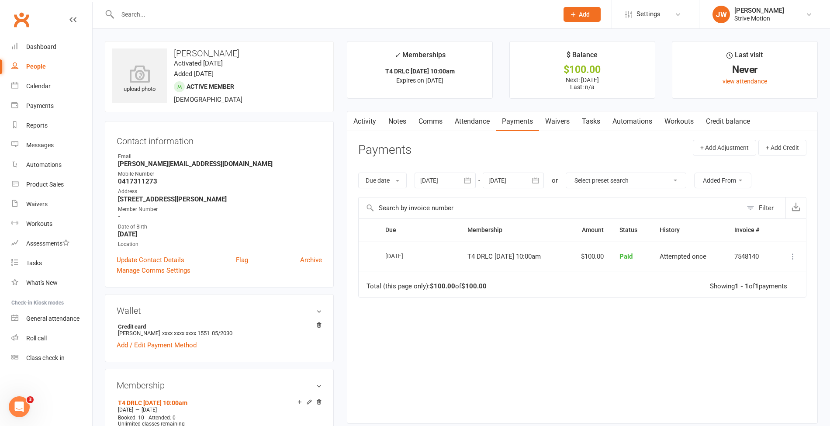
click at [149, 17] on input "text" at bounding box center [333, 14] width 437 height 12
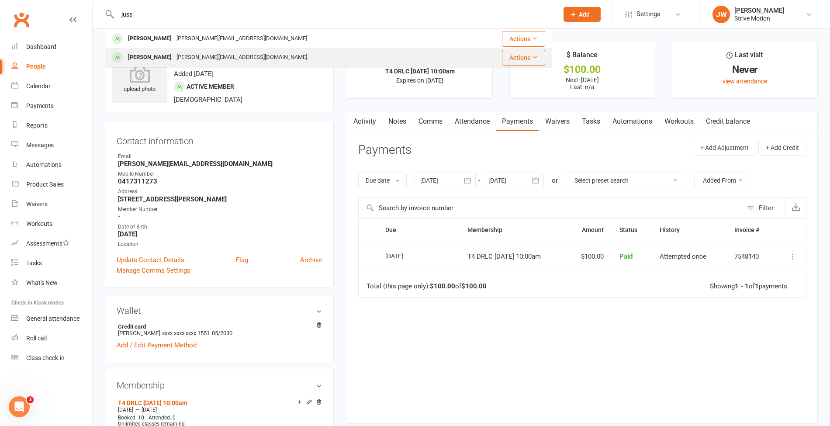
type input "juss"
click at [147, 52] on div "[PERSON_NAME]" at bounding box center [149, 57] width 48 height 13
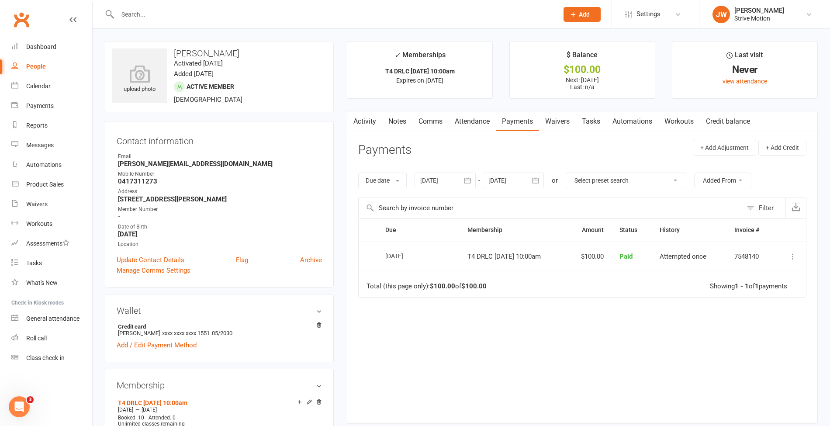
click at [181, 16] on input "text" at bounding box center [333, 14] width 437 height 12
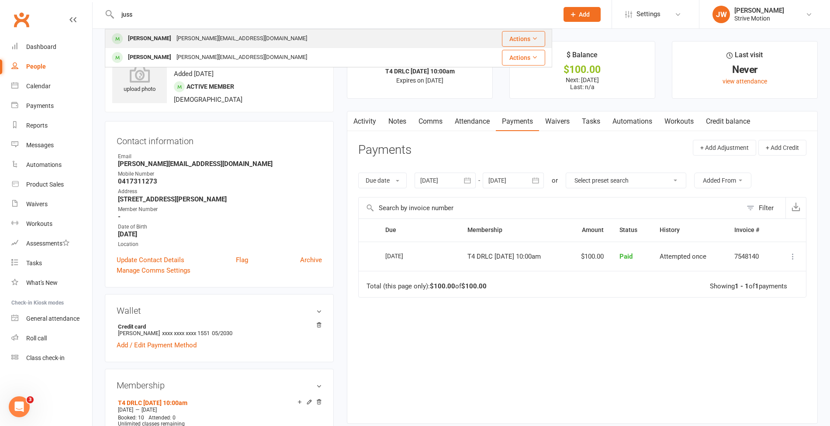
type input "juss"
click at [174, 35] on div "[PERSON_NAME]" at bounding box center [149, 38] width 48 height 13
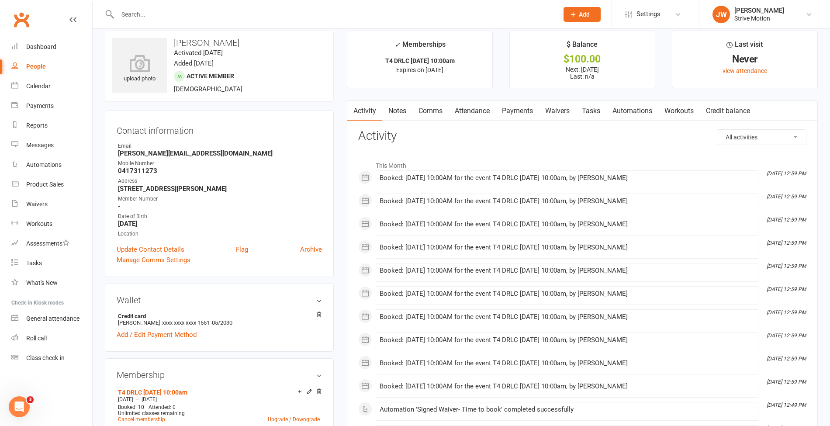
scroll to position [11, 0]
click at [525, 112] on link "Payments" at bounding box center [517, 110] width 43 height 20
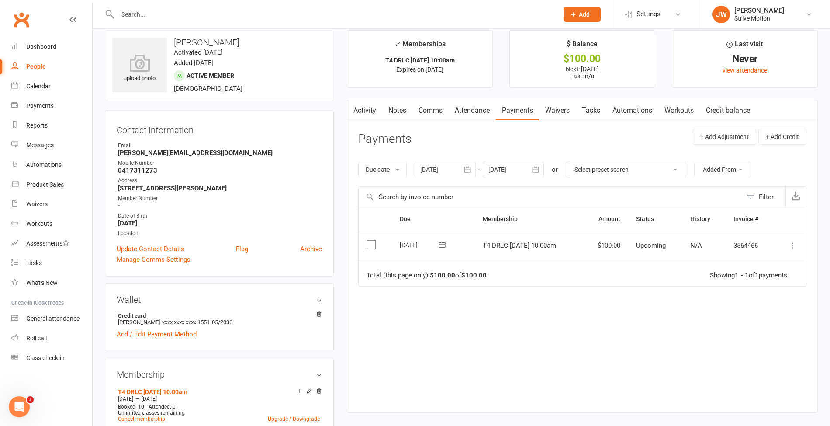
click at [788, 246] on button at bounding box center [793, 245] width 10 height 10
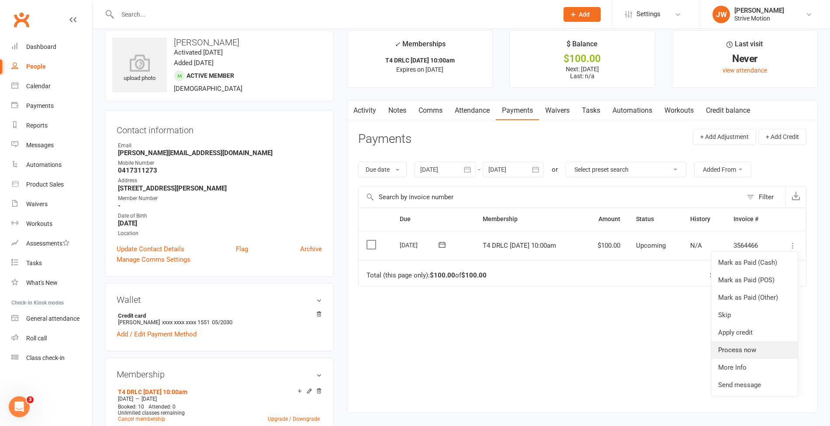
click at [744, 345] on link "Process now" at bounding box center [754, 349] width 87 height 17
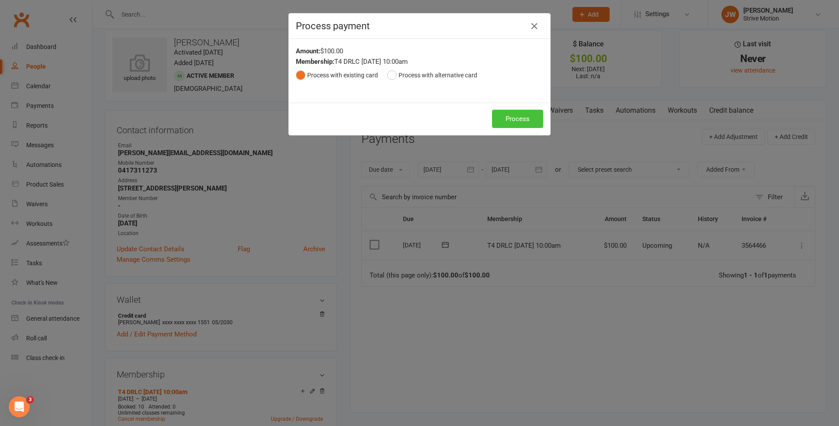
click at [516, 118] on button "Process" at bounding box center [517, 119] width 51 height 18
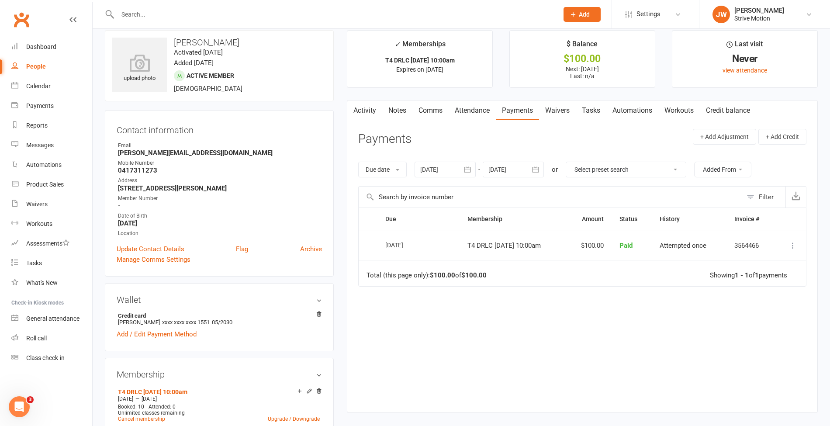
click at [342, 18] on input "text" at bounding box center [333, 14] width 437 height 12
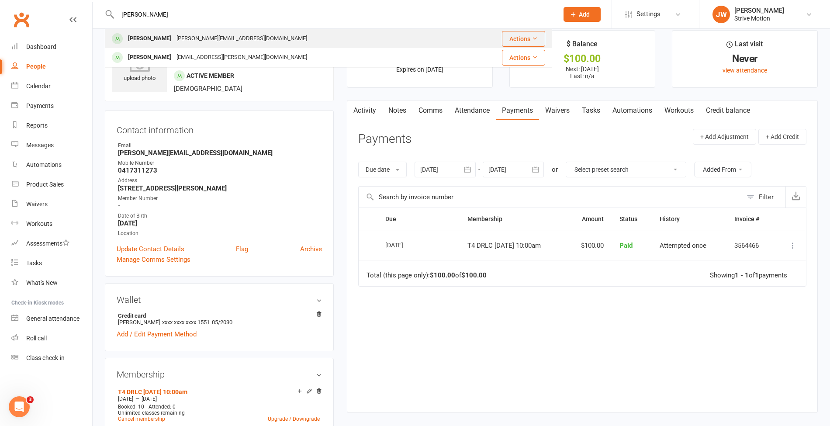
type input "[PERSON_NAME]"
click at [178, 32] on div "[PERSON_NAME] [PERSON_NAME][EMAIL_ADDRESS][DOMAIN_NAME]" at bounding box center [285, 39] width 359 height 18
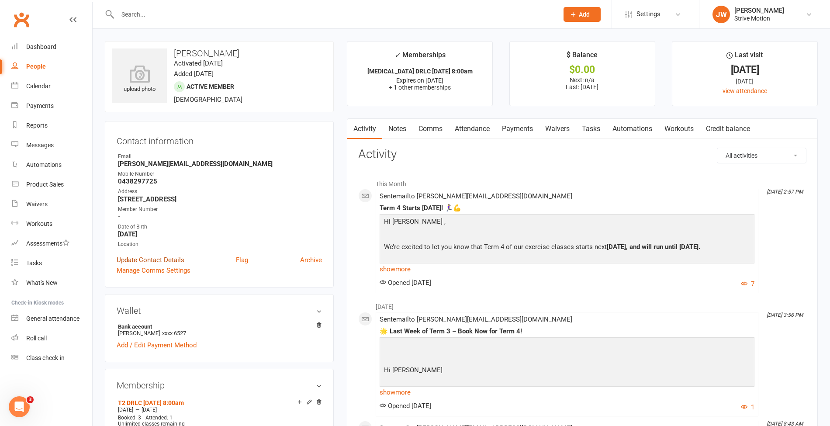
click at [163, 258] on link "Update Contact Details" at bounding box center [151, 260] width 68 height 10
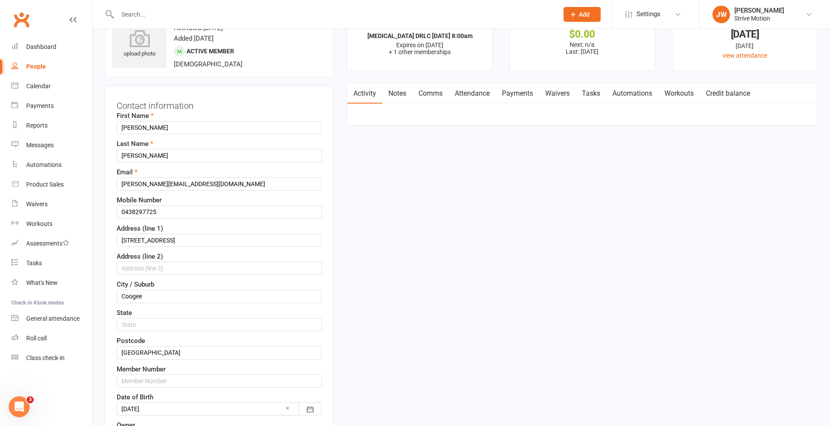
scroll to position [41, 0]
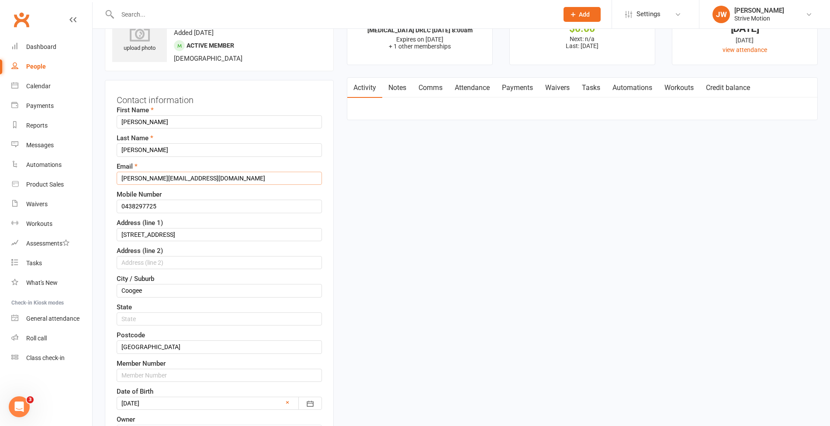
drag, startPoint x: 203, startPoint y: 176, endPoint x: 94, endPoint y: 188, distance: 109.5
type input "[EMAIL_ADDRESS][DOMAIN_NAME]"
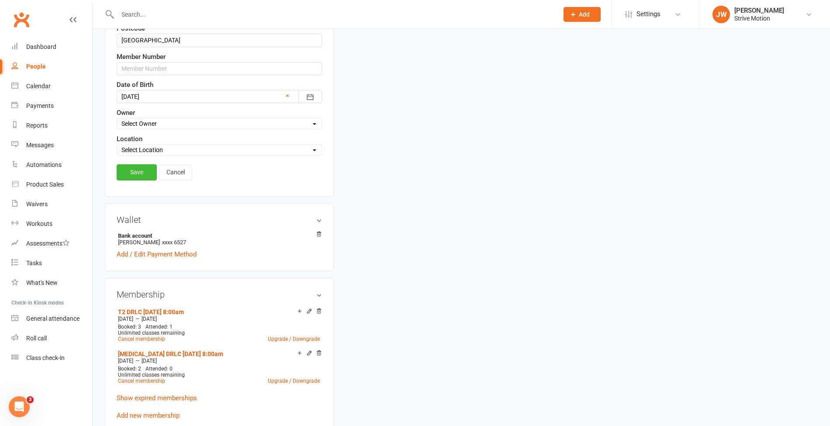
scroll to position [345, 0]
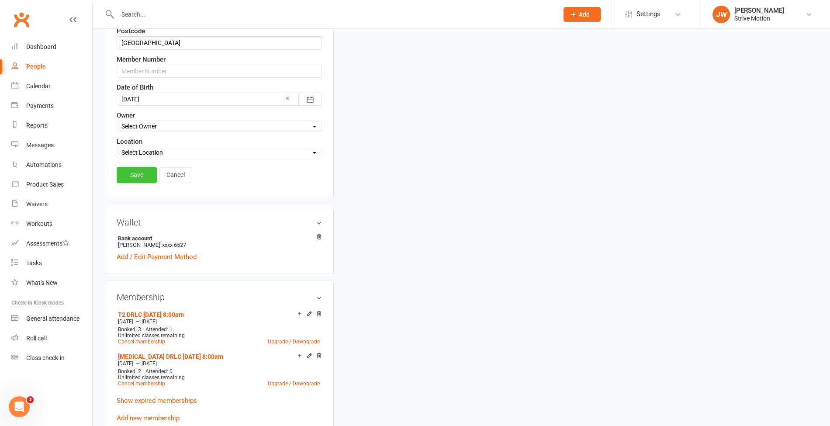
click at [134, 174] on link "Save" at bounding box center [137, 175] width 40 height 16
